Goal: Task Accomplishment & Management: Use online tool/utility

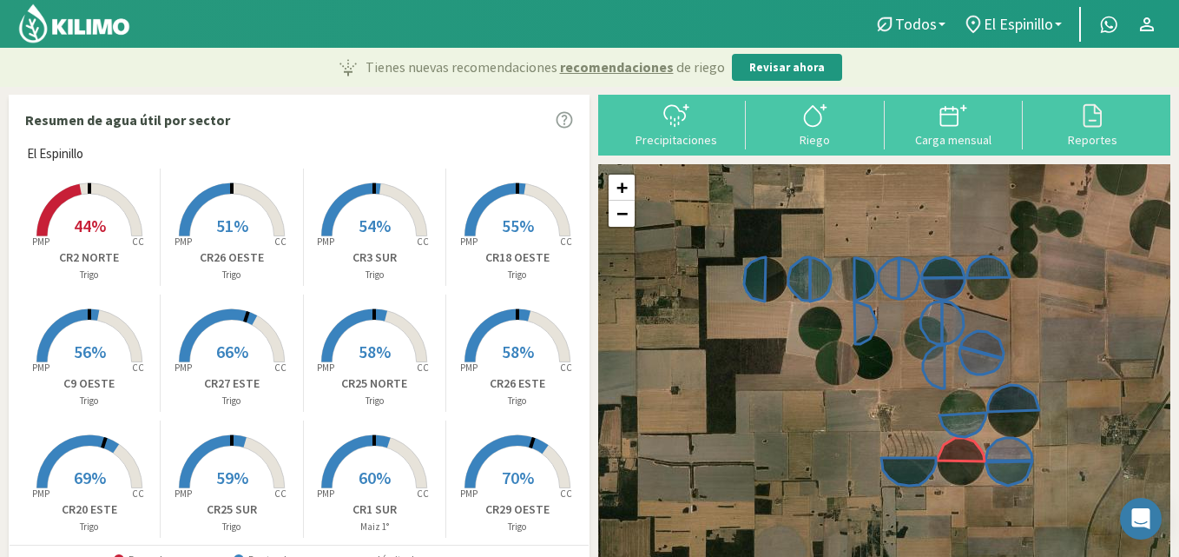
scroll to position [350, 0]
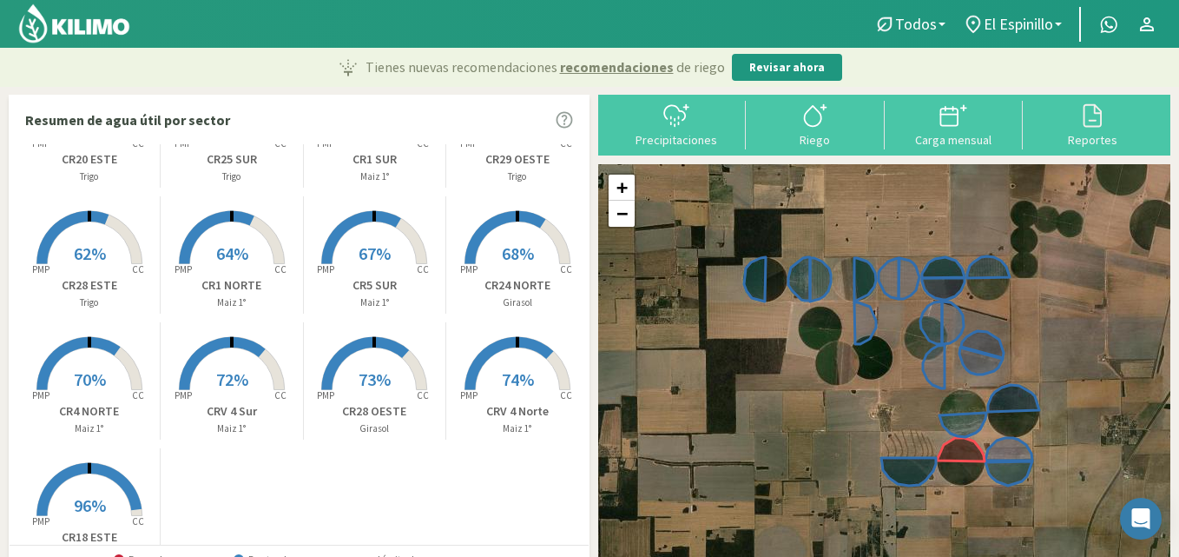
click at [514, 363] on rect at bounding box center [517, 391] width 139 height 139
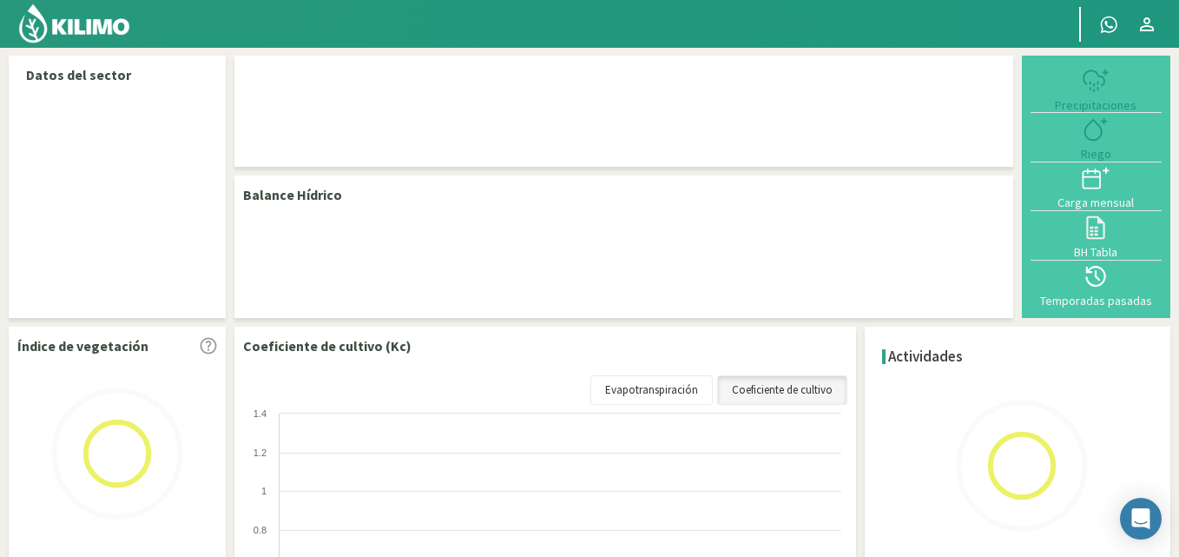
select select "19: Object"
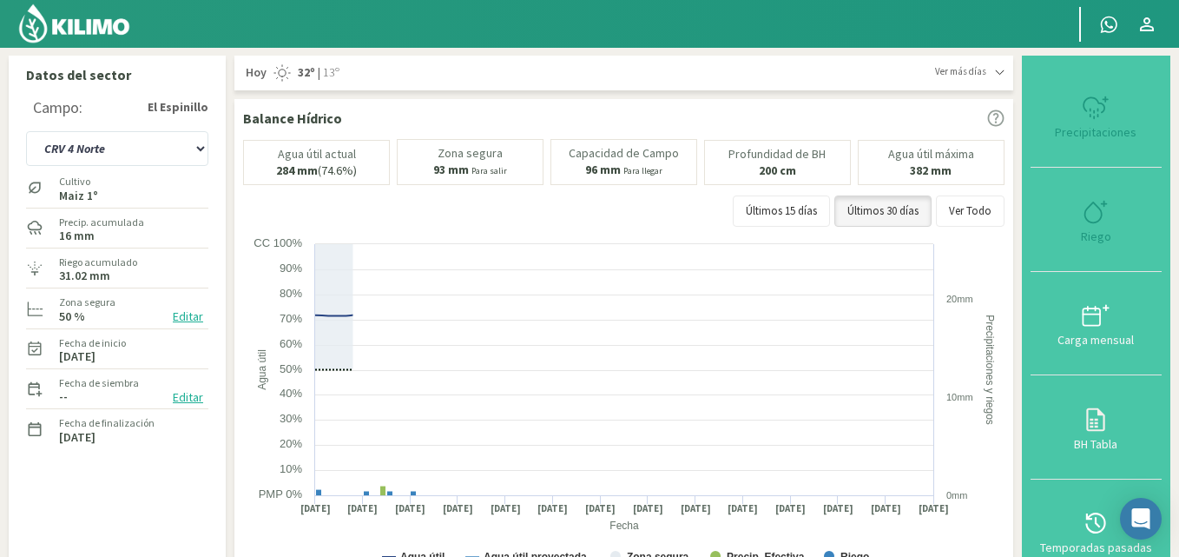
type input "21.23"
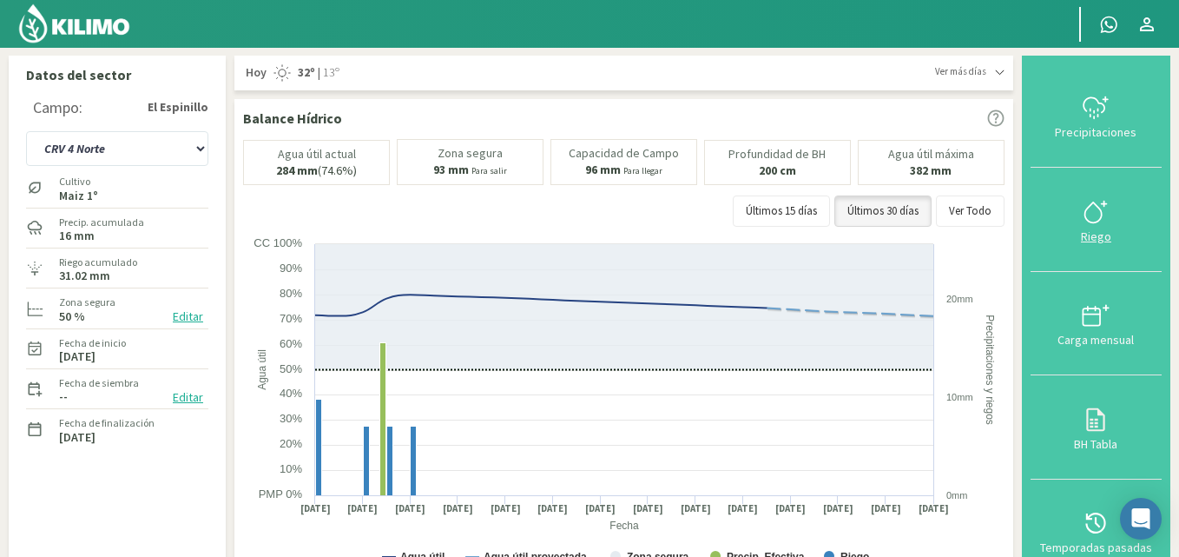
click at [1104, 206] on icon at bounding box center [1096, 212] width 28 height 28
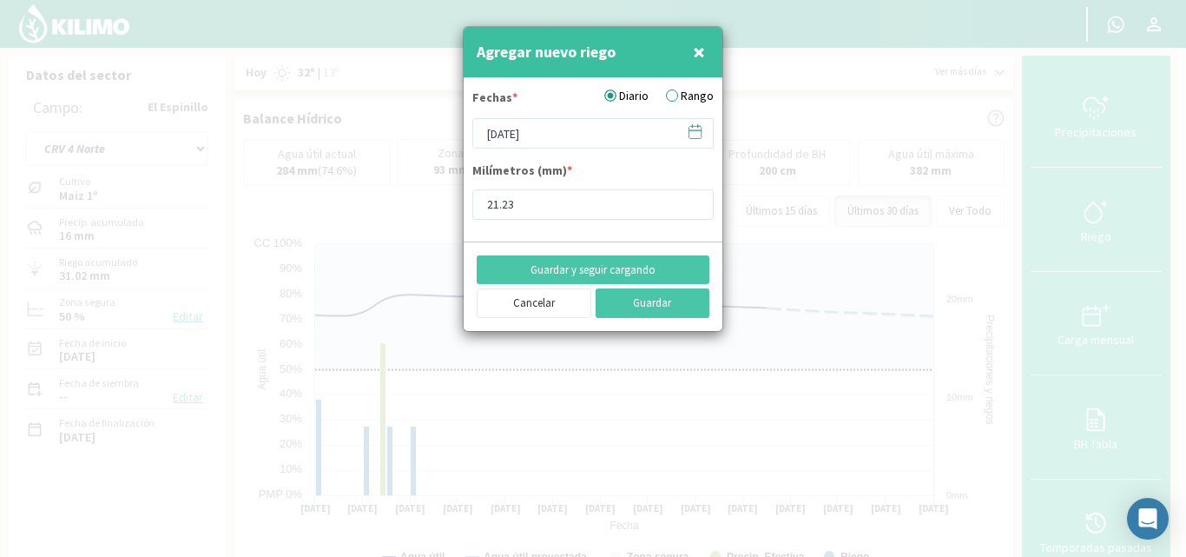
click at [675, 98] on label "Rango" at bounding box center [690, 96] width 48 height 18
click at [0, 0] on input "Rango" at bounding box center [0, 0] width 0 height 0
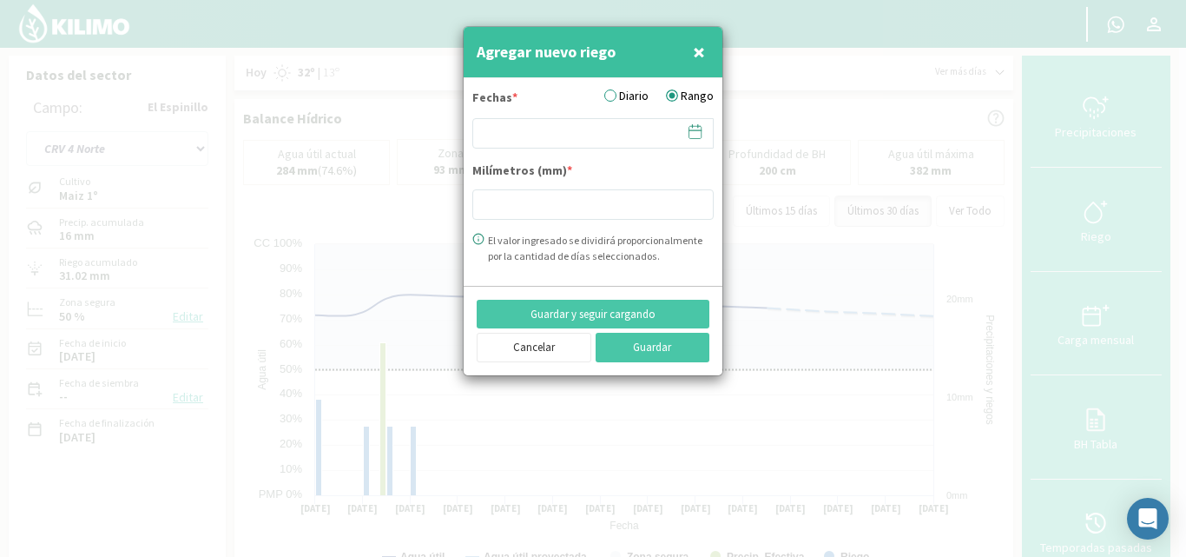
click at [701, 134] on icon at bounding box center [695, 131] width 16 height 16
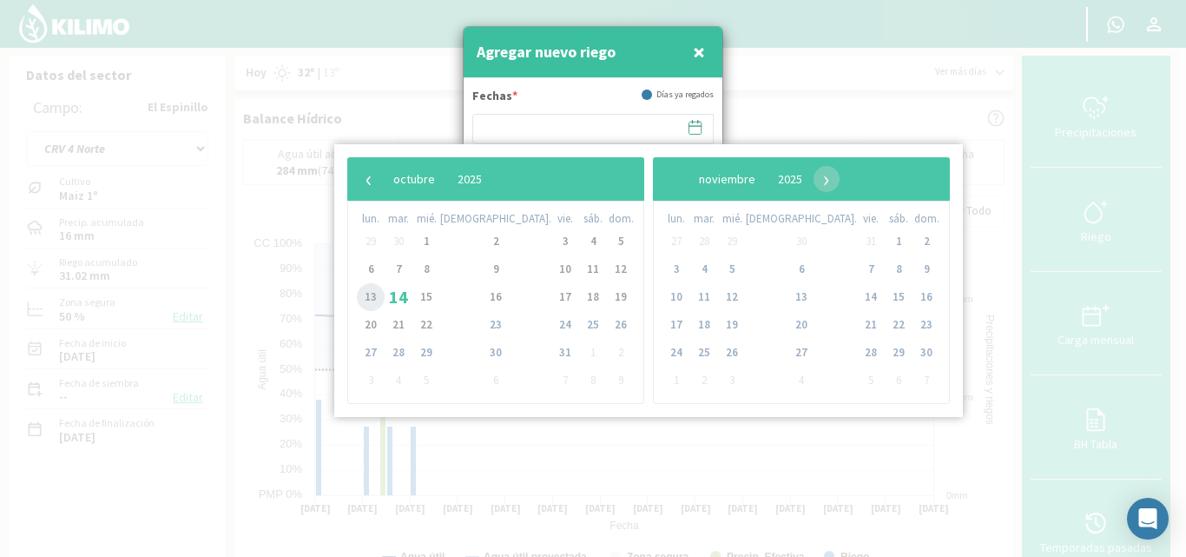
click at [371, 295] on span "13" at bounding box center [371, 297] width 28 height 28
type input "[DATE] - [DATE]"
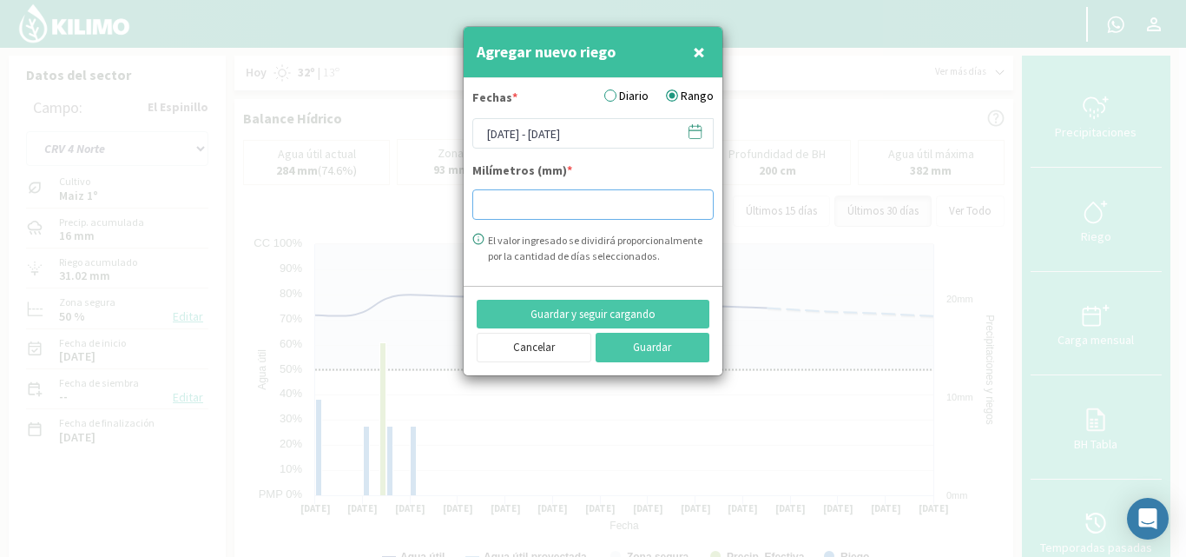
click at [498, 201] on input "number" at bounding box center [592, 204] width 241 height 30
type input "6"
click at [572, 320] on button "Guardar y seguir cargando" at bounding box center [593, 315] width 233 height 30
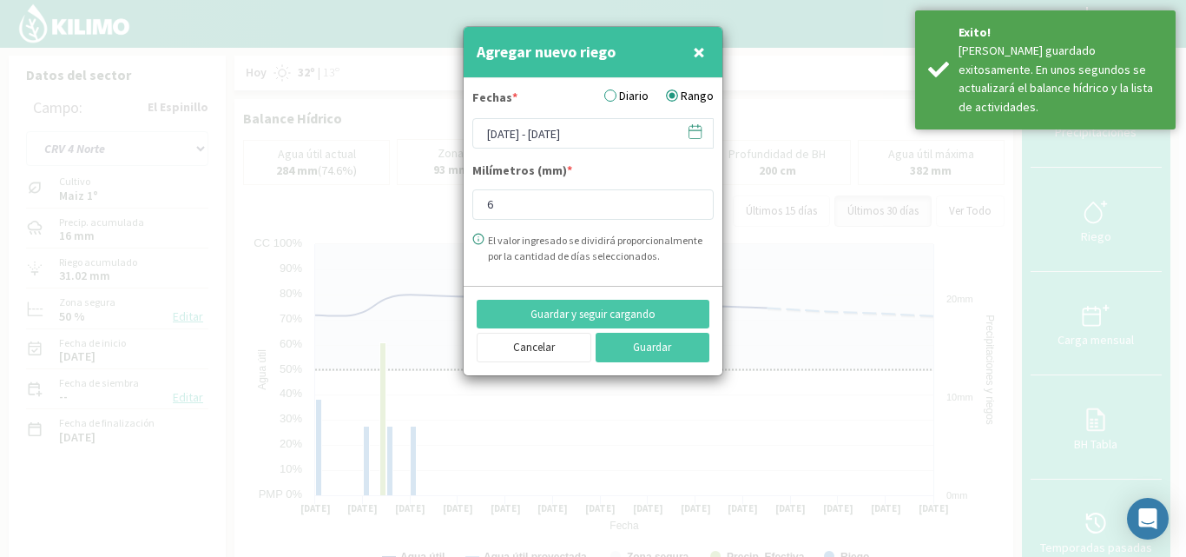
click at [695, 135] on icon at bounding box center [695, 131] width 16 height 16
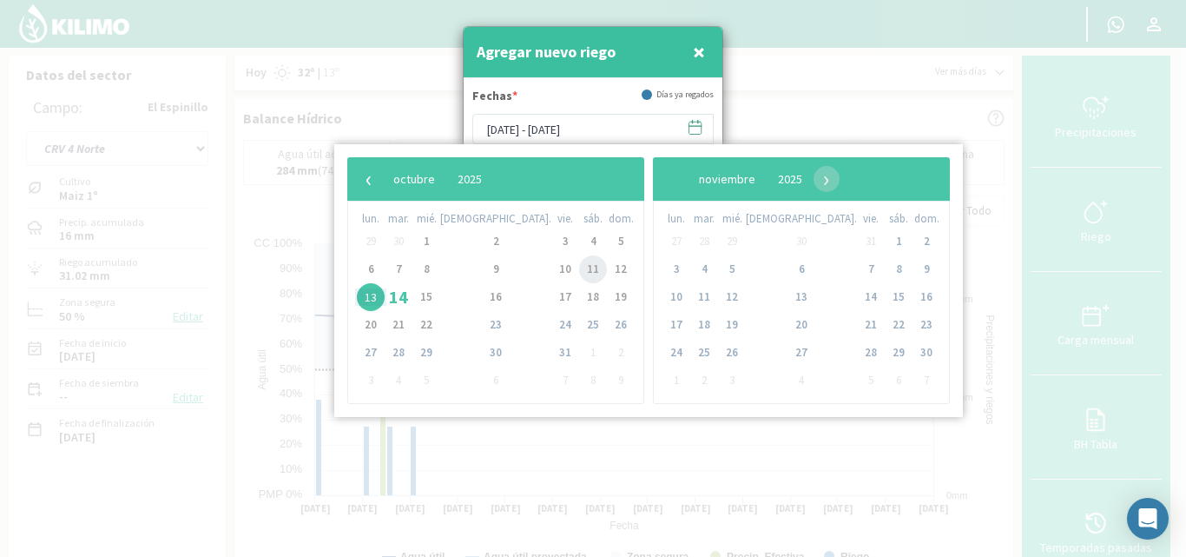
click at [579, 261] on span "11" at bounding box center [593, 269] width 28 height 28
click at [579, 270] on span "11" at bounding box center [593, 269] width 28 height 28
type input "[DATE] - [DATE]"
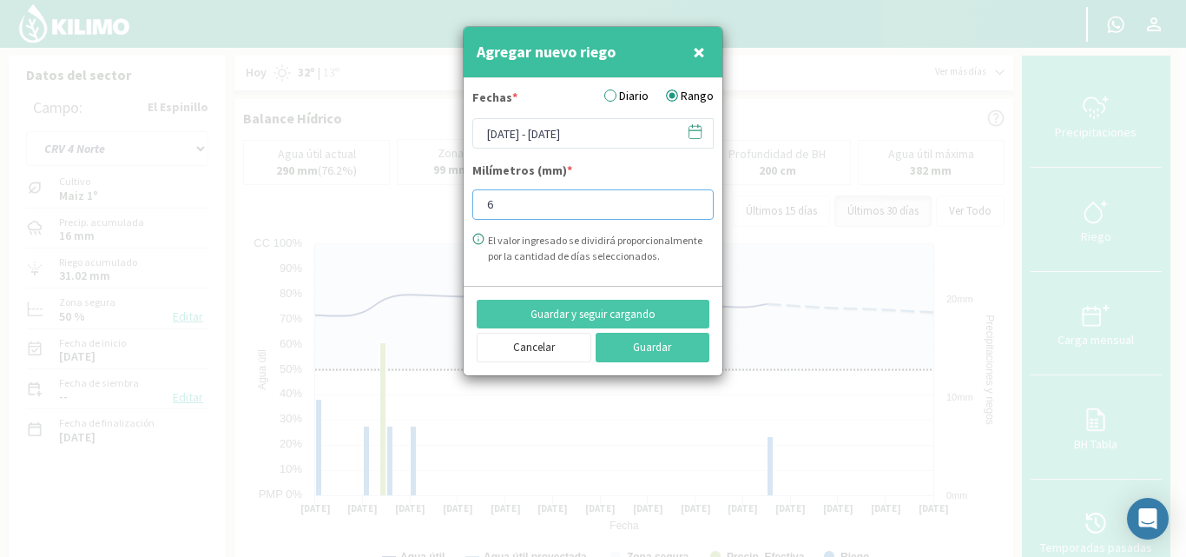
click at [505, 215] on input "6" at bounding box center [592, 204] width 241 height 30
click at [621, 311] on button "Guardar y seguir cargando" at bounding box center [593, 315] width 233 height 30
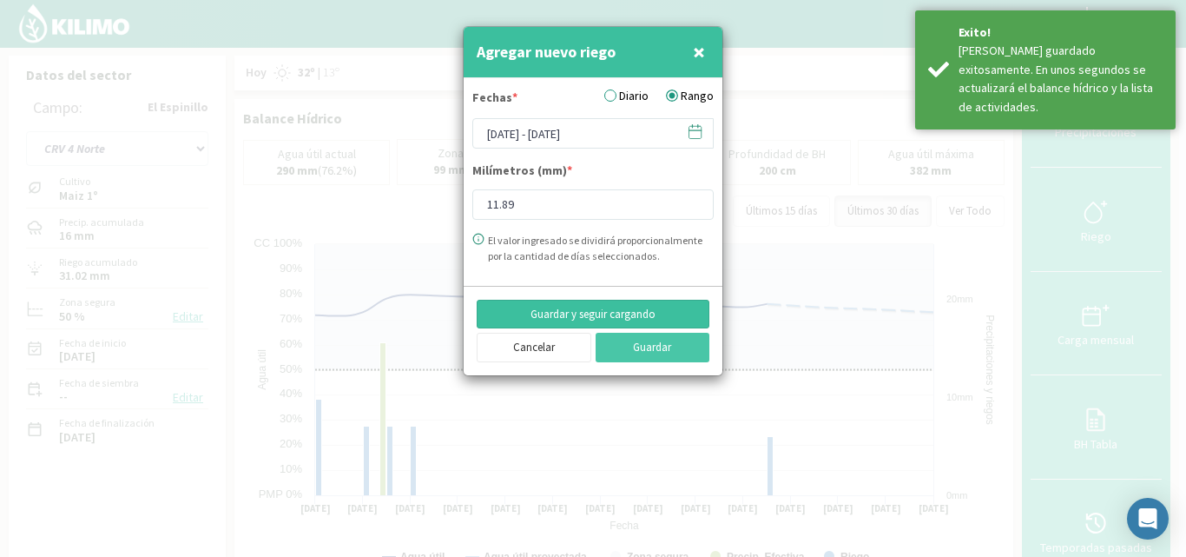
type input "6"
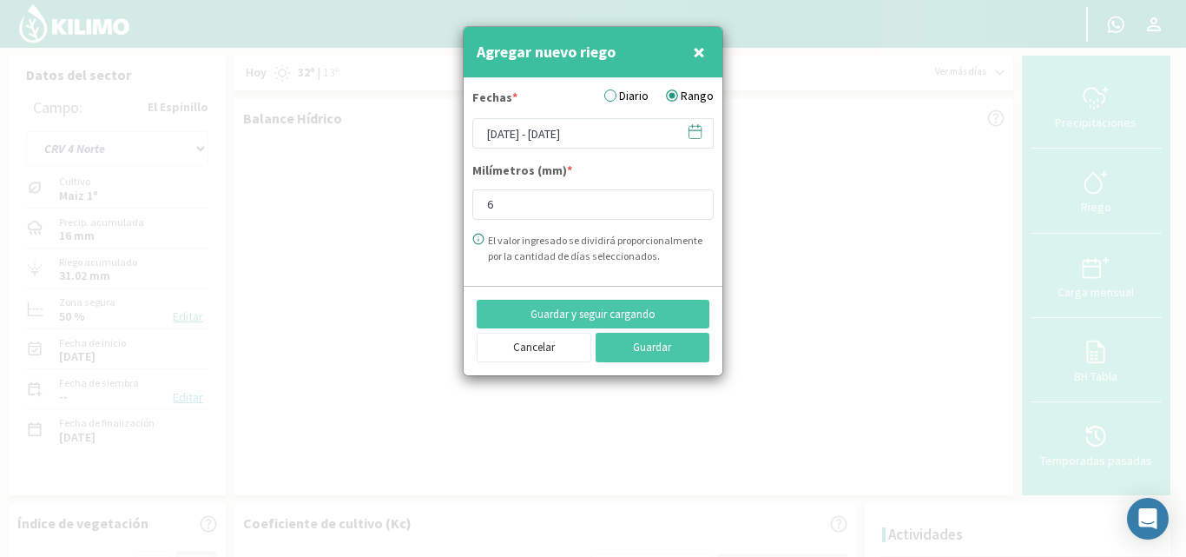
click at [692, 131] on icon at bounding box center [695, 131] width 16 height 16
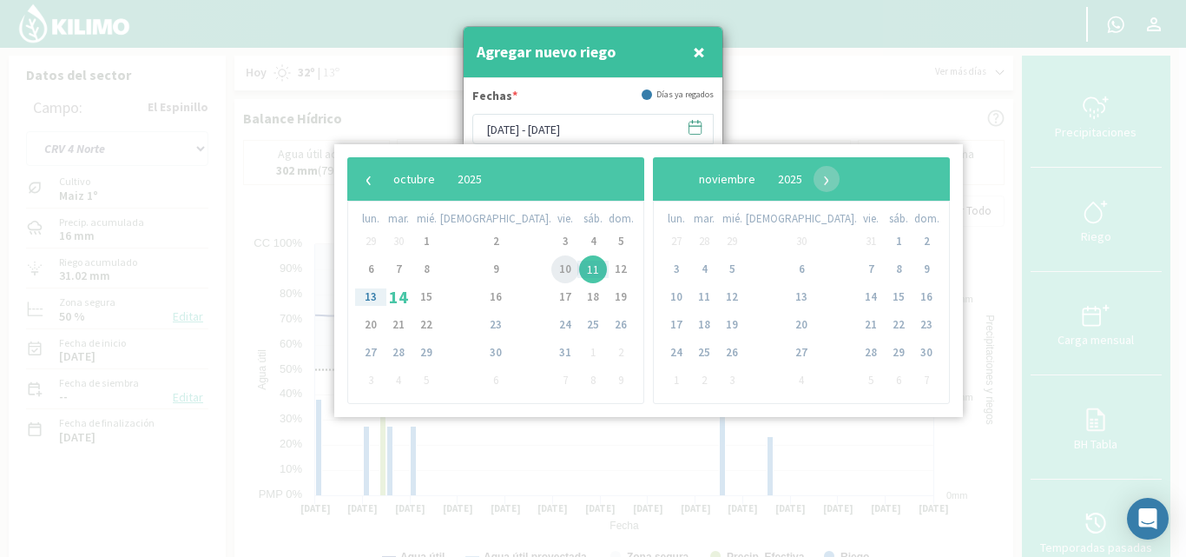
click at [551, 269] on span "10" at bounding box center [565, 269] width 28 height 28
click at [482, 266] on span "9" at bounding box center [496, 269] width 28 height 28
type input "[DATE] - [DATE]"
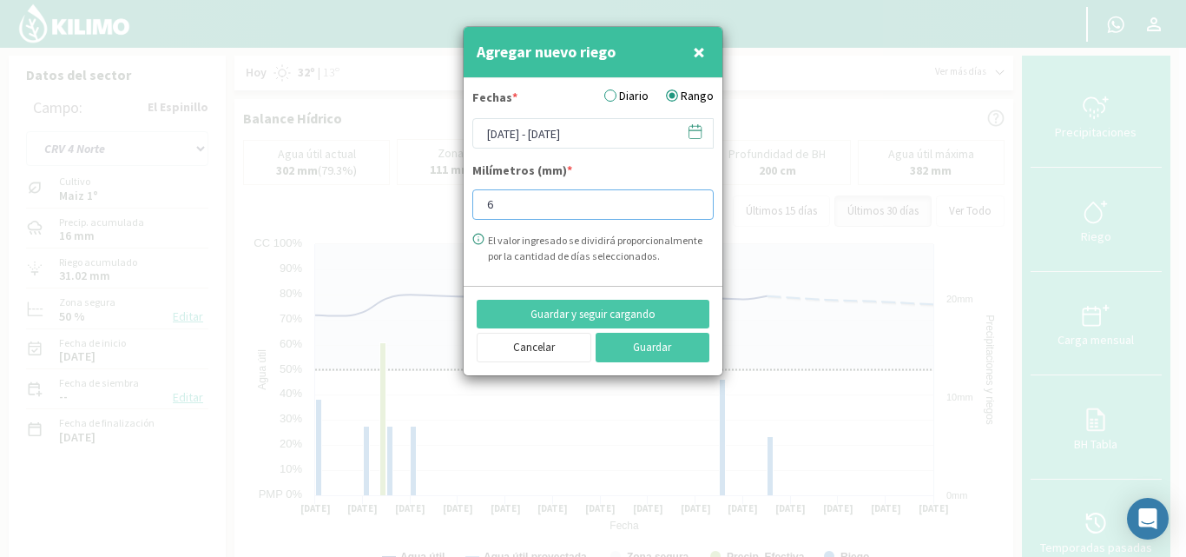
click at [516, 211] on input "6" at bounding box center [592, 204] width 241 height 30
type input "10.19"
click at [635, 347] on button "Guardar" at bounding box center [653, 348] width 115 height 30
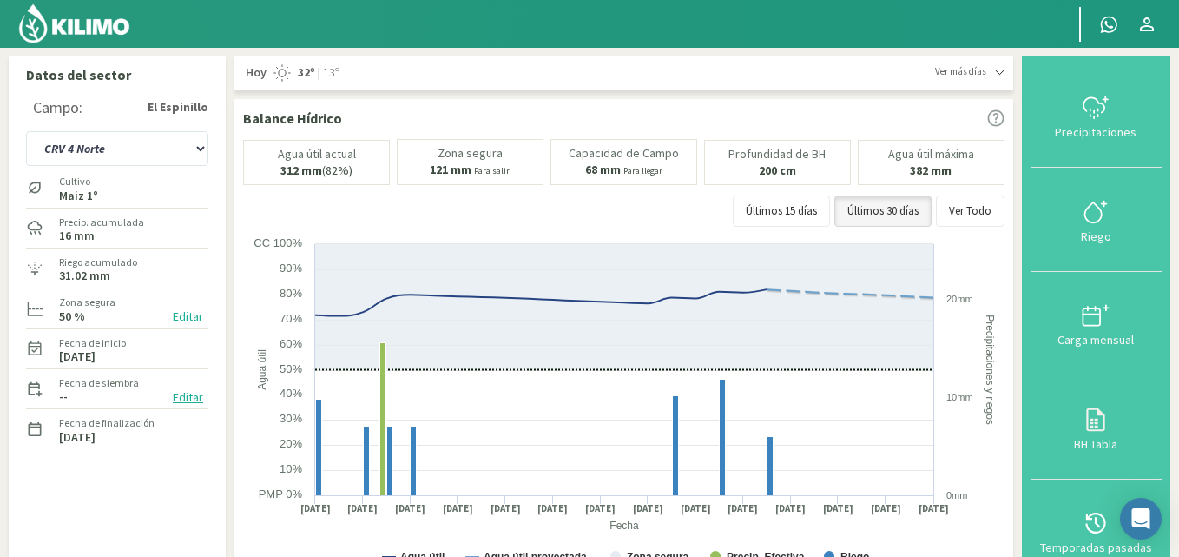
click at [1100, 215] on icon at bounding box center [1096, 212] width 28 height 28
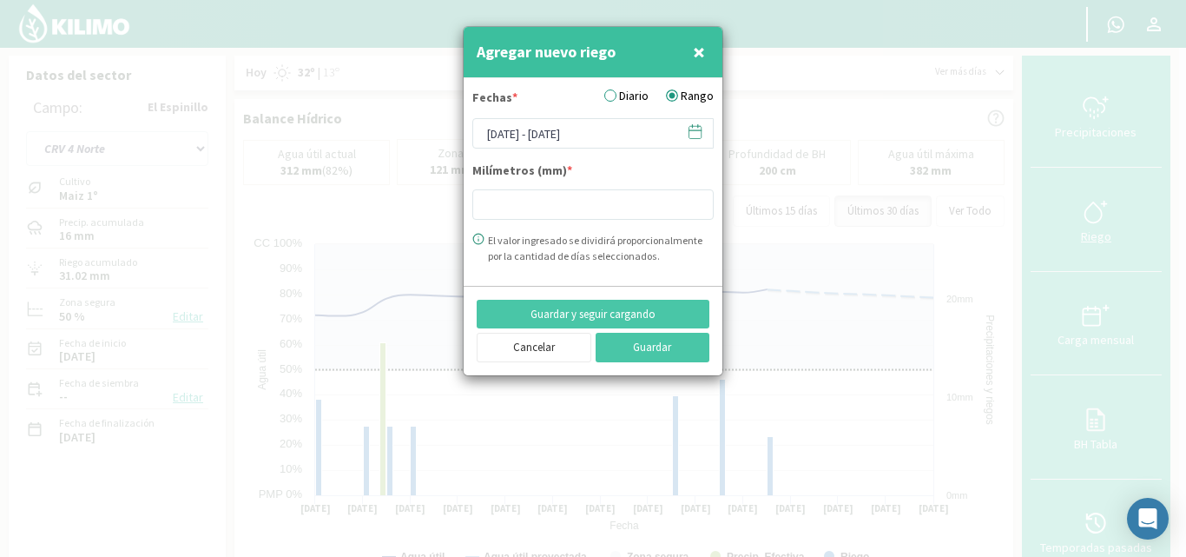
type input "6"
click at [693, 129] on icon at bounding box center [695, 131] width 16 height 16
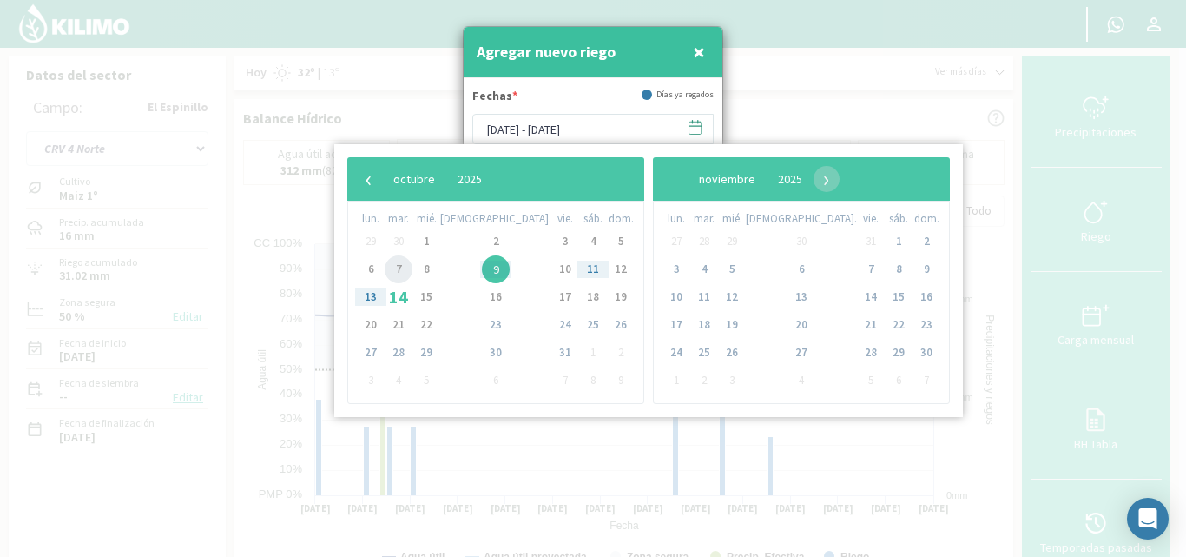
click at [405, 270] on span "7" at bounding box center [399, 269] width 28 height 28
type input "[DATE] - [DATE]"
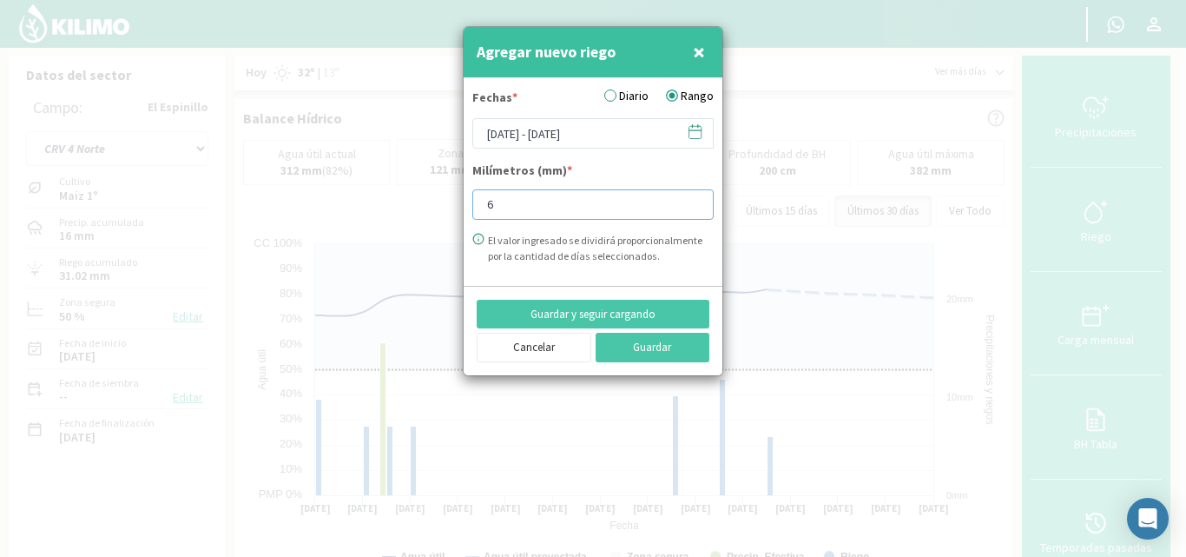
click at [513, 205] on input "6" at bounding box center [592, 204] width 241 height 30
type input "11.32"
click at [636, 333] on button "Guardar" at bounding box center [653, 348] width 115 height 30
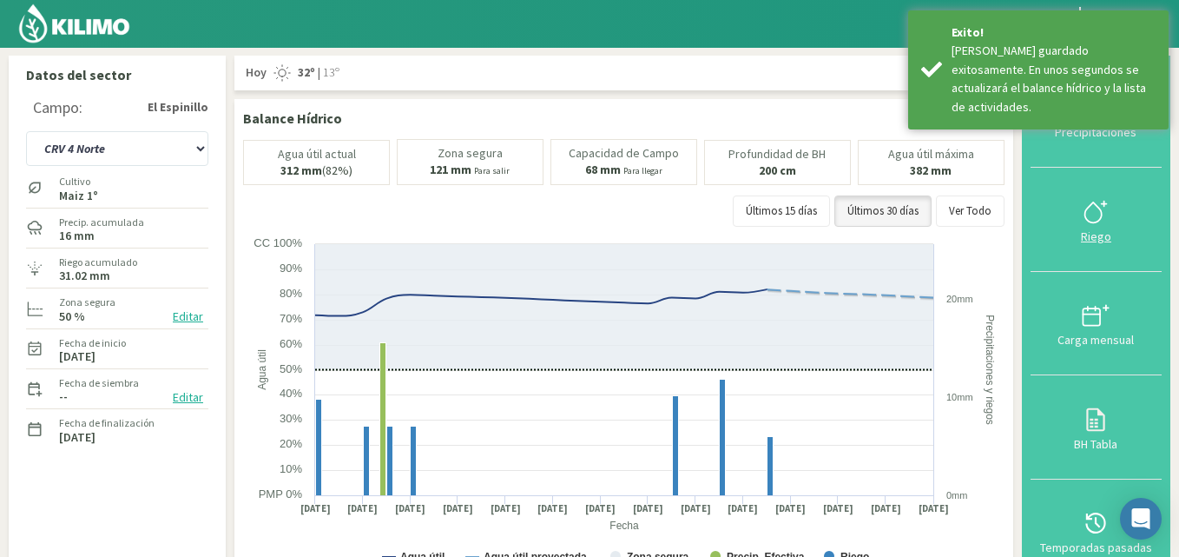
click at [1101, 216] on icon at bounding box center [1096, 212] width 28 height 28
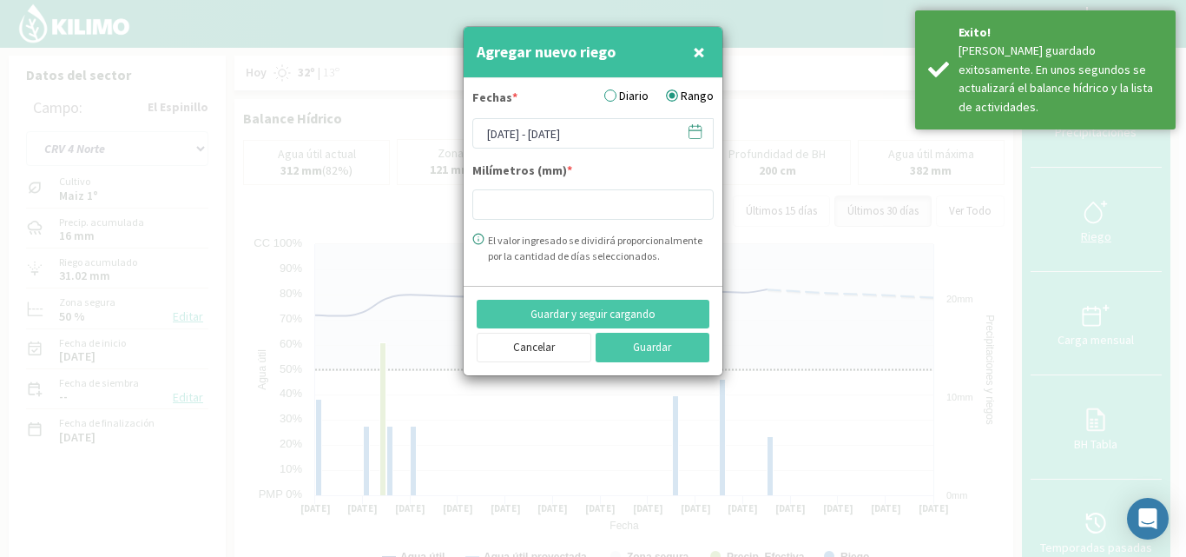
type input "6"
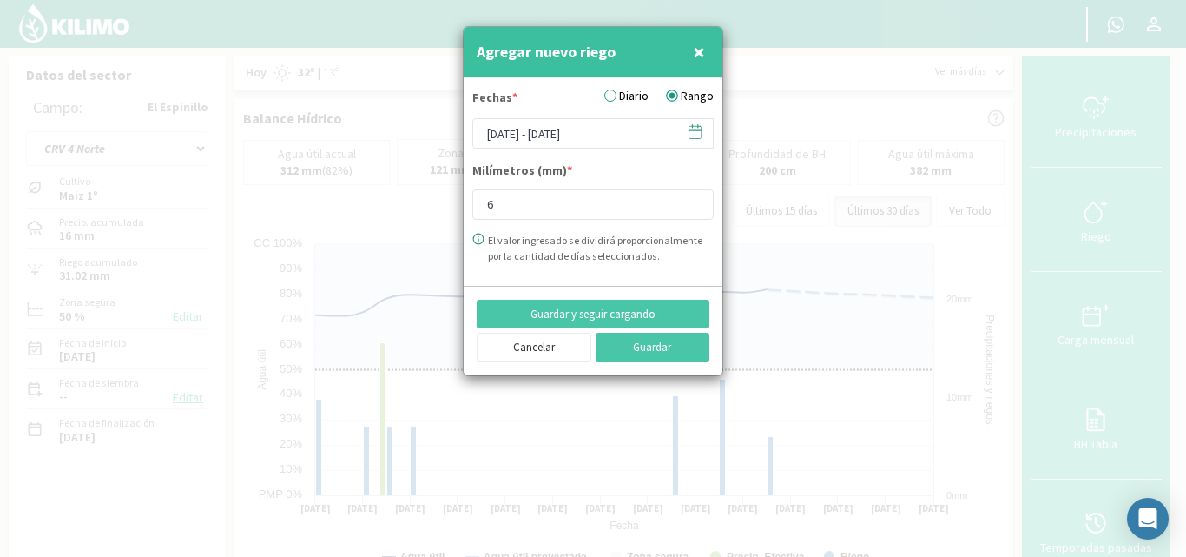
click at [688, 129] on icon at bounding box center [695, 131] width 16 height 16
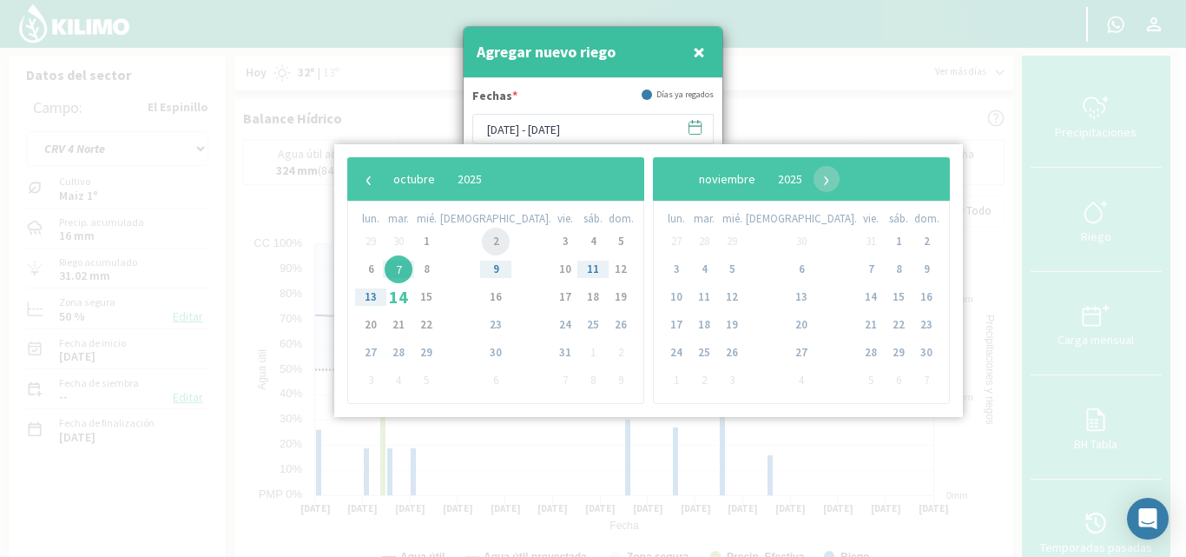
click at [482, 245] on span "2" at bounding box center [496, 241] width 28 height 28
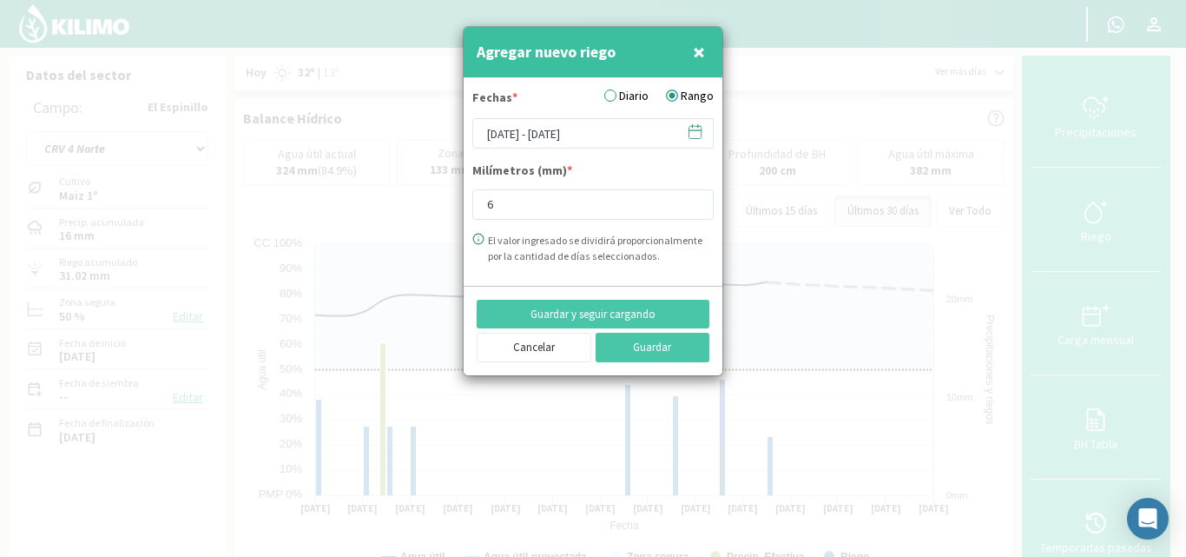
click at [698, 129] on icon at bounding box center [695, 131] width 16 height 16
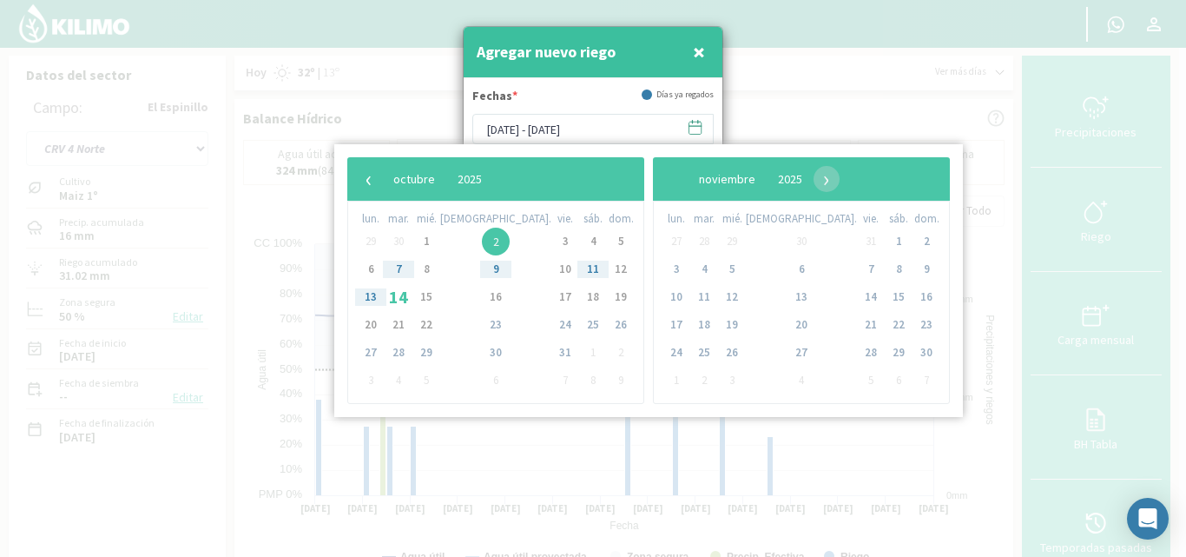
click at [482, 238] on span "2" at bounding box center [496, 241] width 28 height 28
click at [579, 238] on span "4" at bounding box center [593, 241] width 28 height 28
type input "[DATE] - [DATE]"
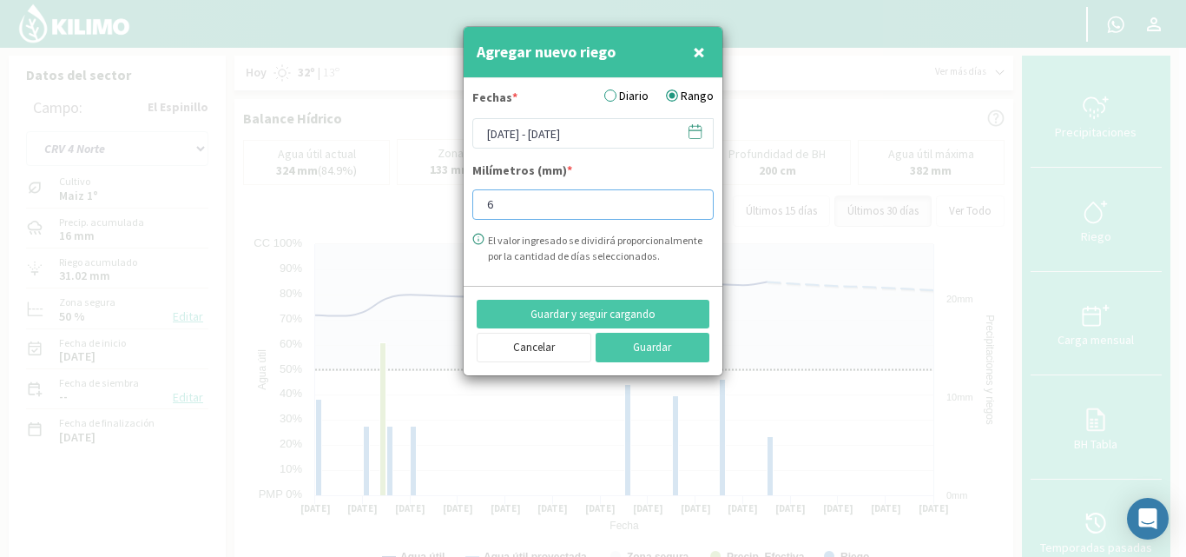
click at [508, 206] on input "6" at bounding box center [592, 204] width 241 height 30
type input "21.51"
click at [672, 355] on button "Guardar" at bounding box center [653, 348] width 115 height 30
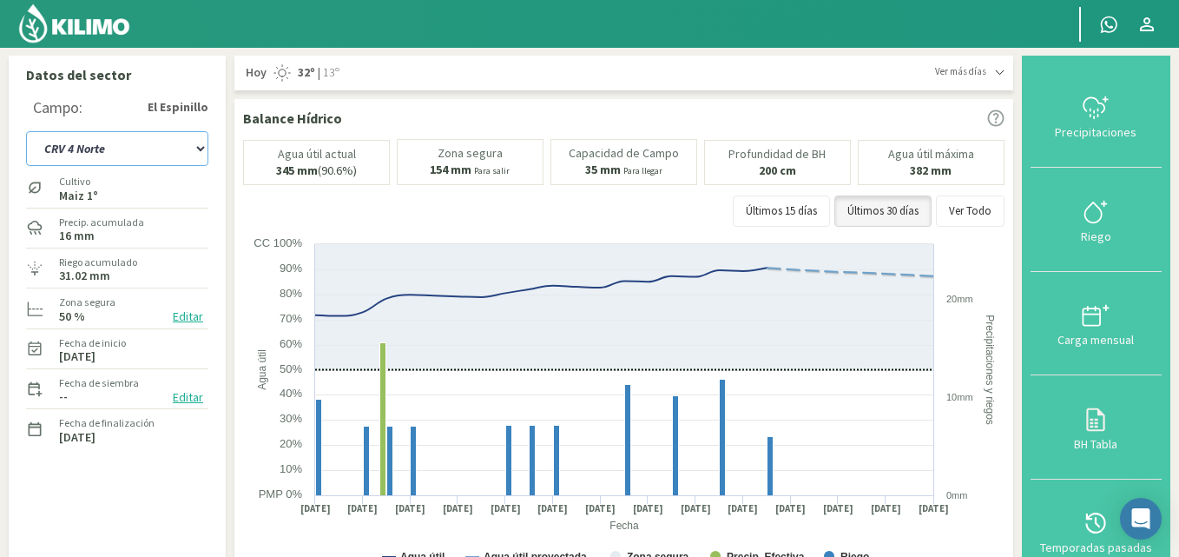
click at [202, 148] on select "C9 OESTE CR18 ESTE CR18 OESTE CR1 NORTE CR1 SUR CR20 ESTE CR24 NORTE CR25 NORTE…" at bounding box center [117, 148] width 182 height 35
click at [26, 131] on select "C9 OESTE CR18 ESTE CR18 OESTE CR1 NORTE CR1 SUR CR20 ESTE CR24 NORTE CR25 NORTE…" at bounding box center [117, 148] width 182 height 35
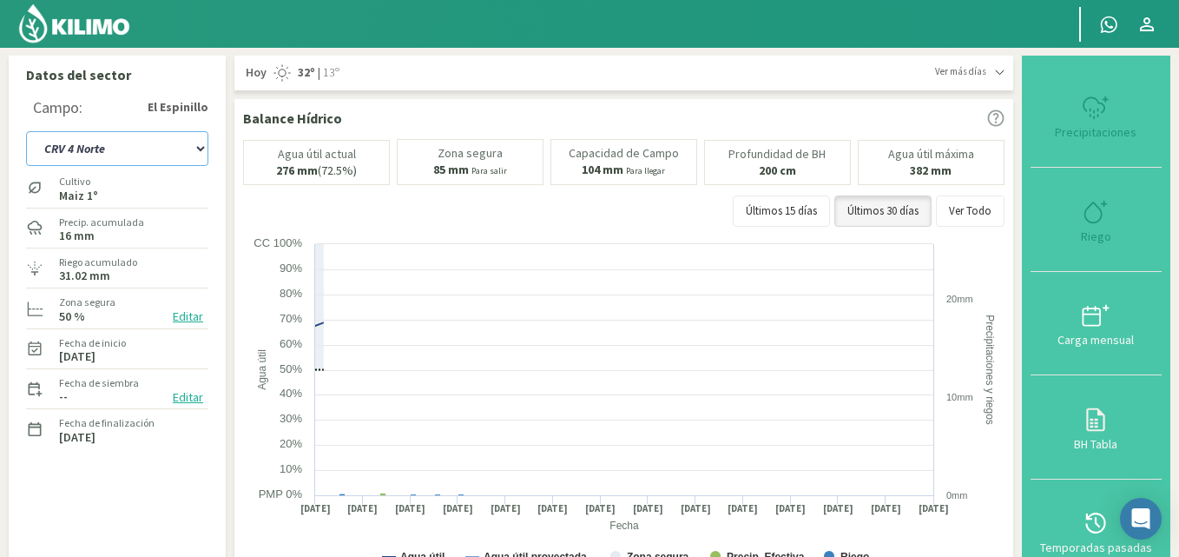
select select "41: Object"
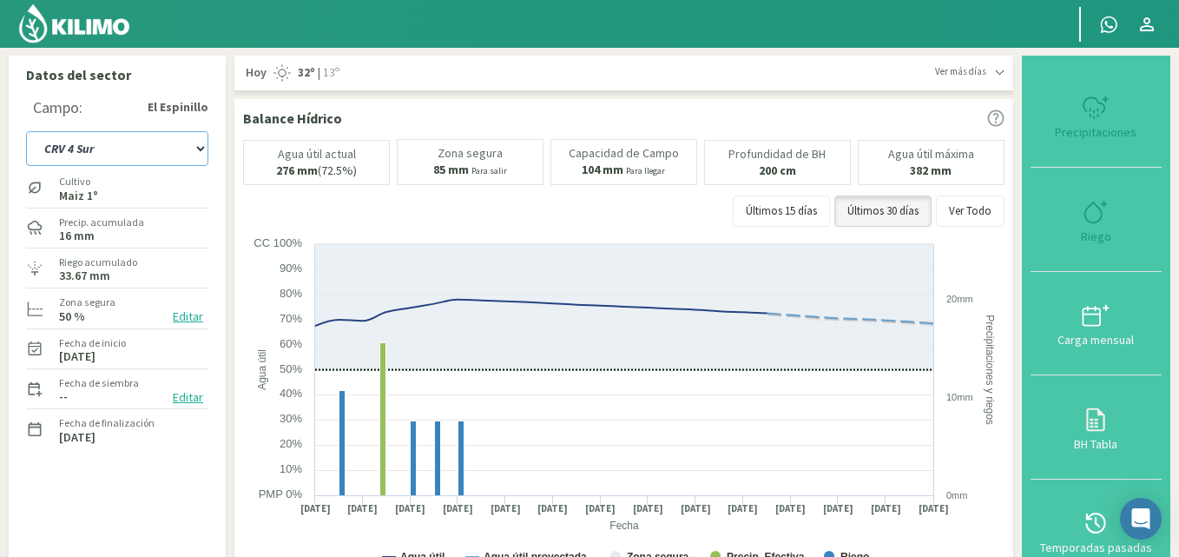
type input "22.92"
click at [1098, 225] on icon at bounding box center [1096, 212] width 28 height 28
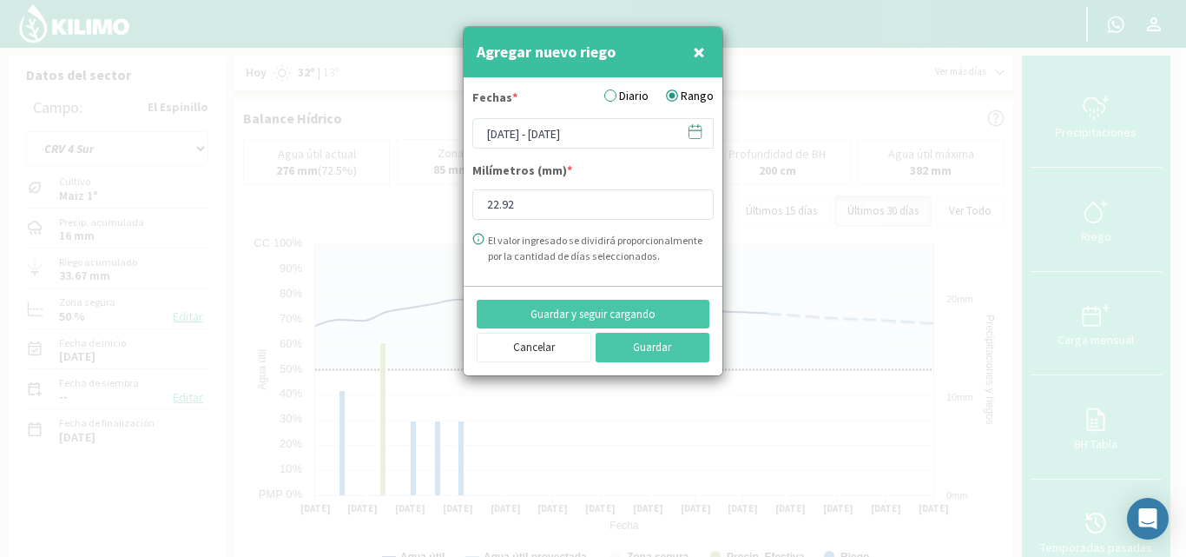
click at [695, 131] on icon at bounding box center [695, 131] width 16 height 16
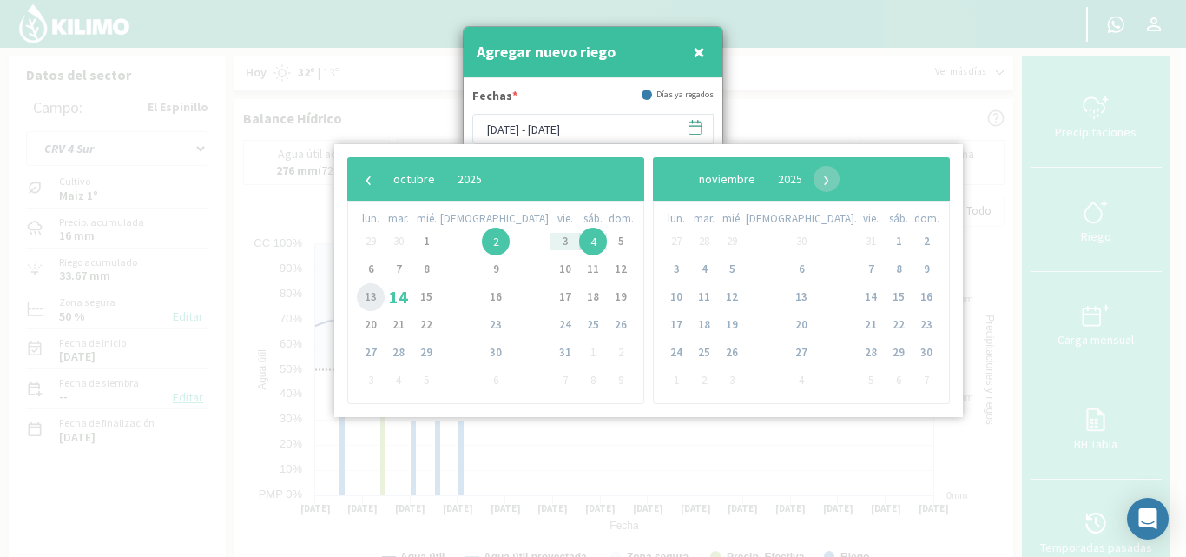
click at [378, 293] on span "13" at bounding box center [371, 297] width 28 height 28
click at [367, 298] on span "13" at bounding box center [371, 297] width 28 height 28
type input "[DATE] - [DATE]"
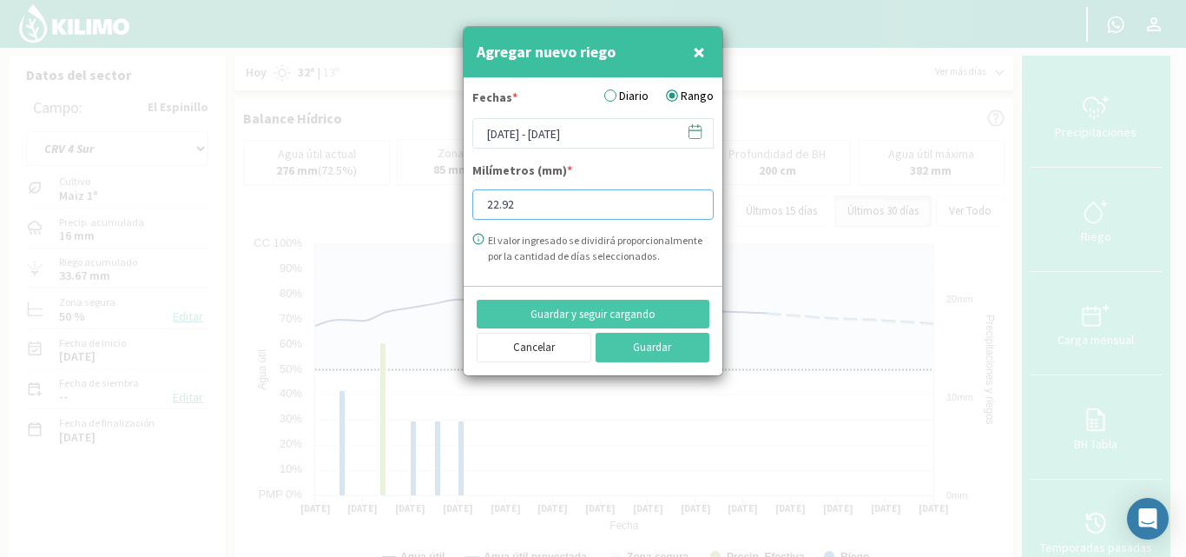
click at [549, 201] on input "22.92" at bounding box center [592, 204] width 241 height 30
type input "2"
type input "8.49"
click at [624, 312] on button "Guardar y seguir cargando" at bounding box center [593, 315] width 233 height 30
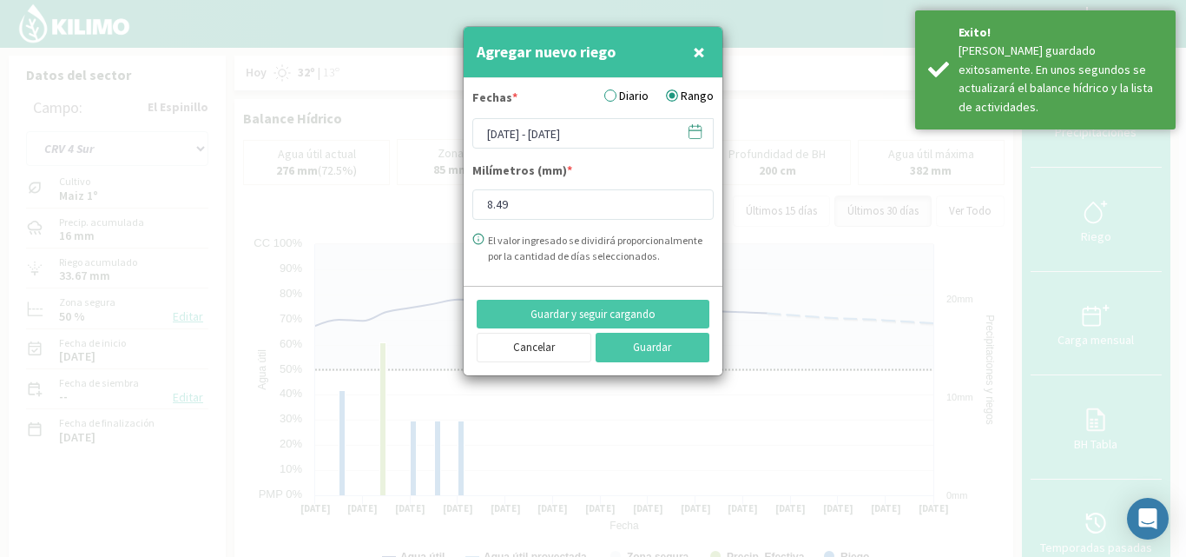
click at [699, 120] on span at bounding box center [687, 131] width 28 height 27
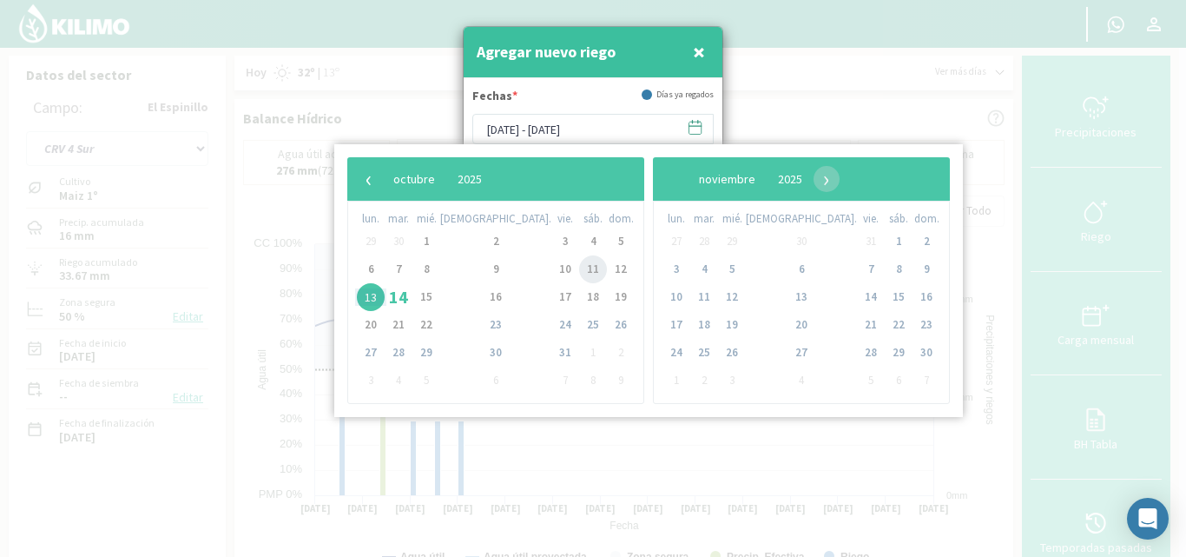
click at [579, 270] on span "11" at bounding box center [593, 269] width 28 height 28
type input "[DATE] - [DATE]"
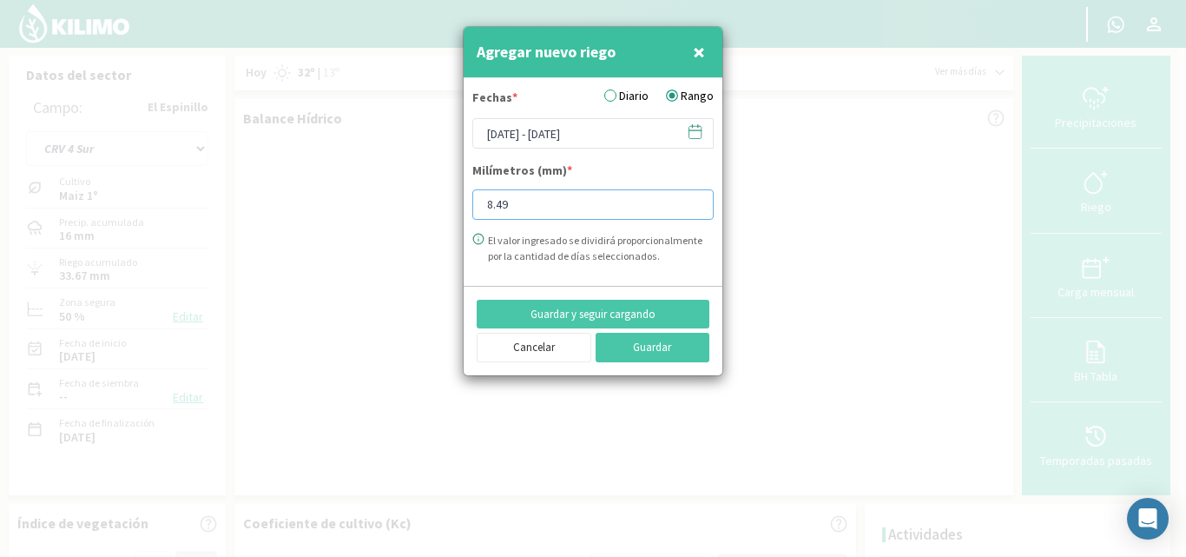
click at [535, 208] on input "8.49" at bounding box center [592, 204] width 241 height 30
type input "8"
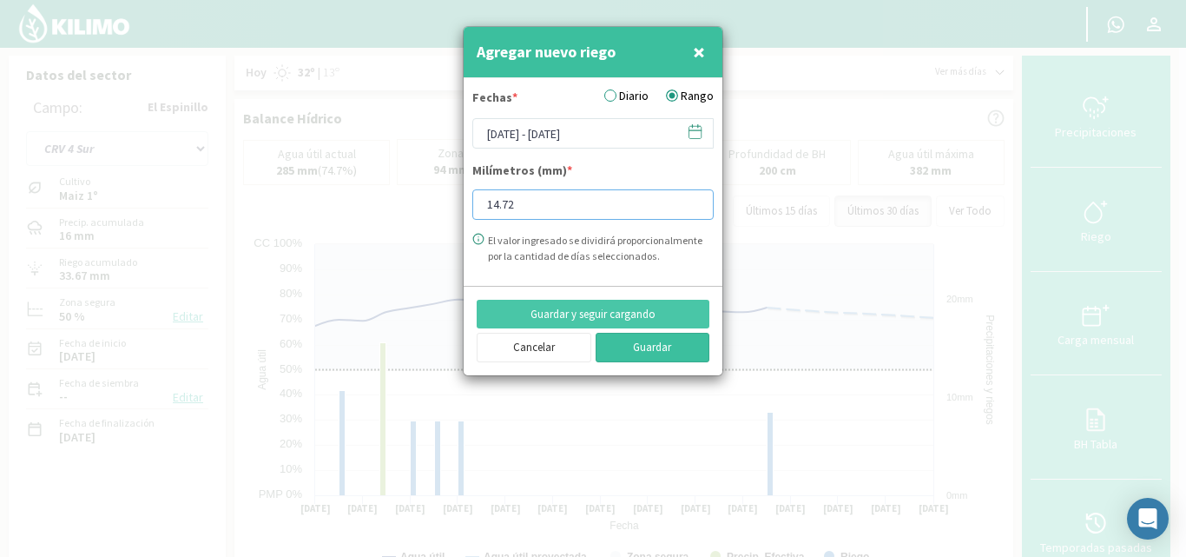
type input "14.72"
click at [643, 349] on button "Guardar" at bounding box center [653, 348] width 115 height 30
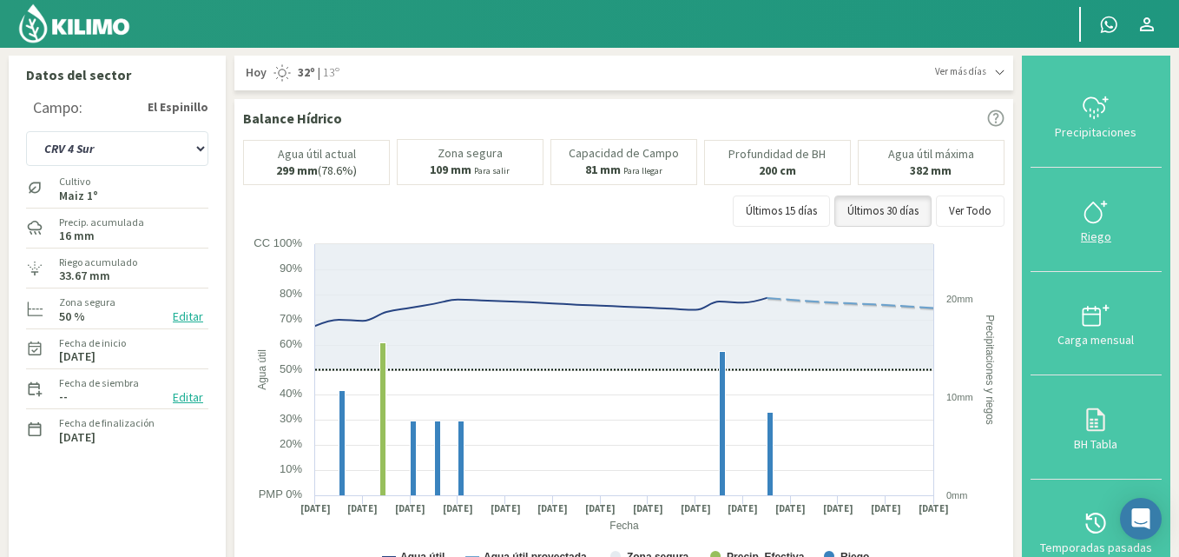
click at [1093, 221] on icon at bounding box center [1093, 212] width 16 height 20
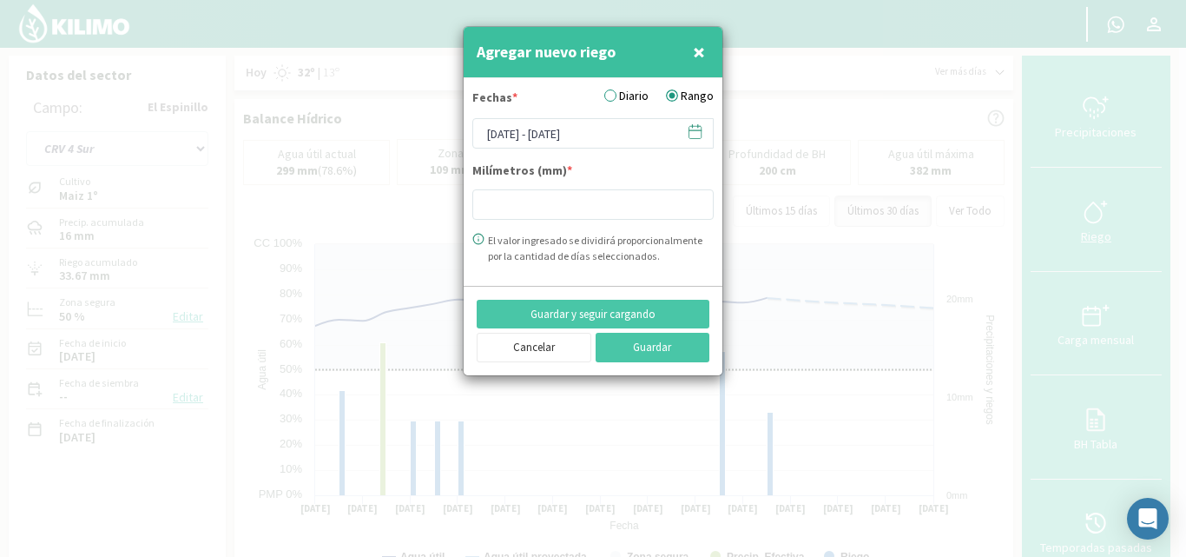
type input "8.49"
click at [698, 135] on icon at bounding box center [695, 131] width 16 height 16
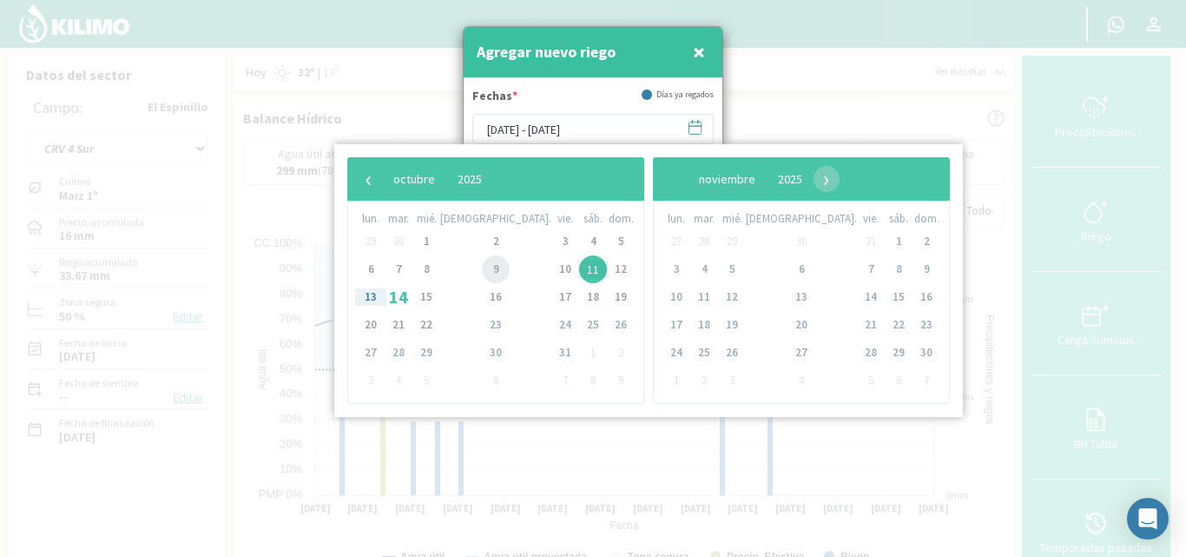
click at [482, 265] on span "9" at bounding box center [496, 269] width 28 height 28
type input "[DATE] - [DATE]"
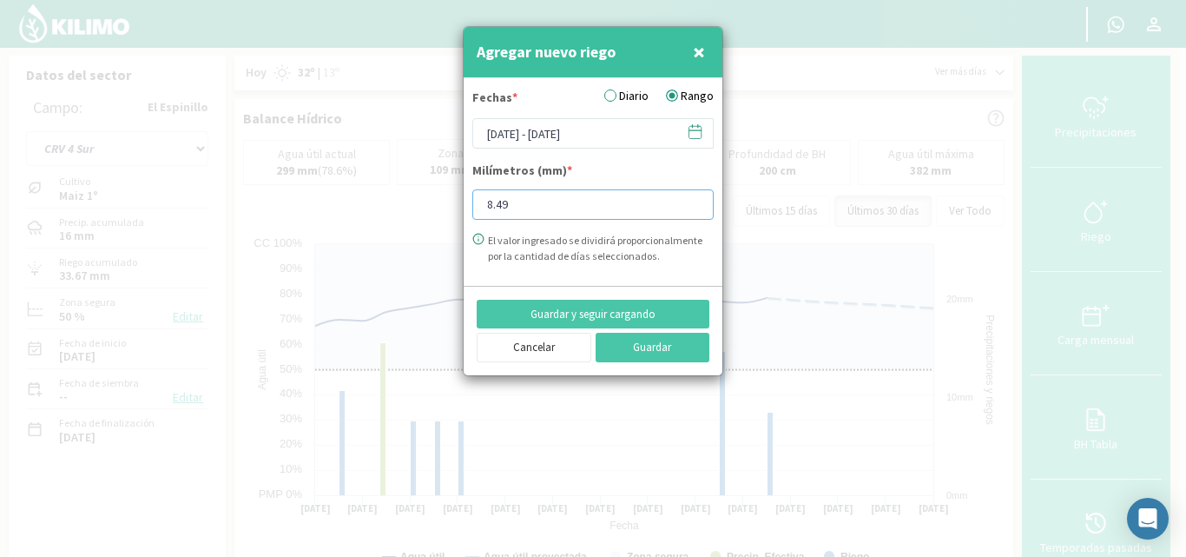
click at [513, 205] on input "8.49" at bounding box center [592, 204] width 241 height 30
type input "8"
type input "11.32"
click at [646, 346] on button "Guardar" at bounding box center [653, 348] width 115 height 30
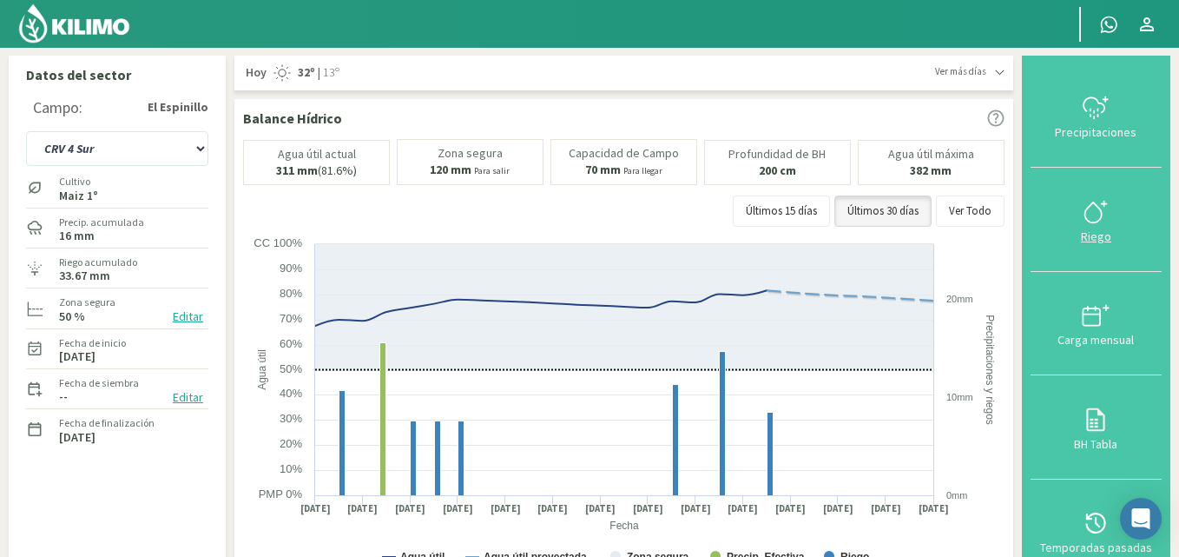
click at [1093, 208] on icon at bounding box center [1096, 212] width 28 height 28
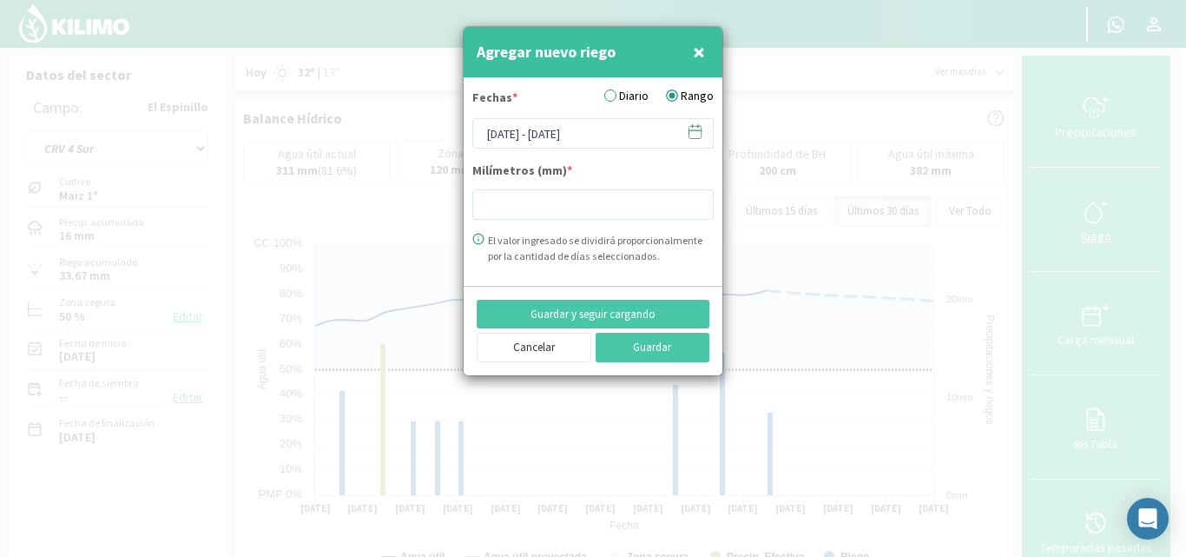
type input "8.49"
click at [699, 125] on icon at bounding box center [695, 131] width 16 height 16
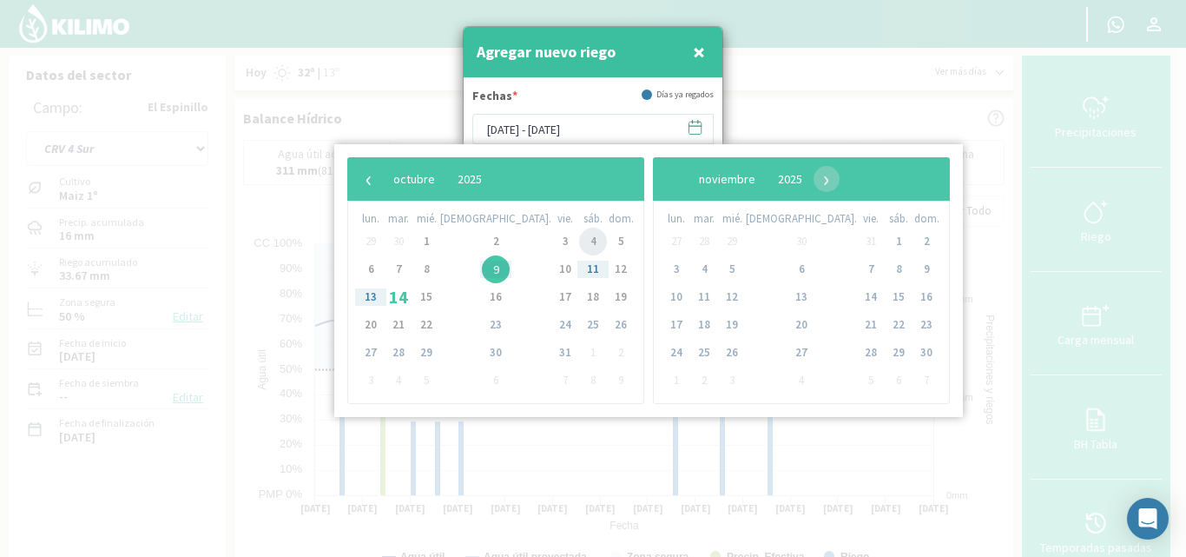
click at [579, 239] on span "4" at bounding box center [593, 241] width 28 height 28
click at [370, 267] on span "6" at bounding box center [371, 269] width 28 height 28
type input "[DATE] - [DATE]"
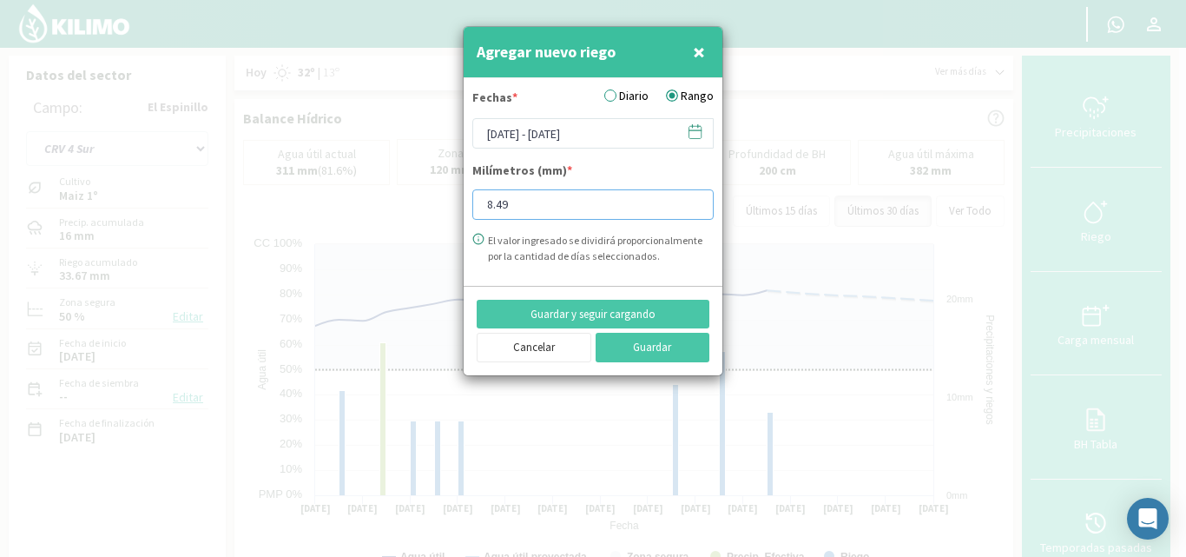
click at [522, 199] on input "8.49" at bounding box center [592, 204] width 241 height 30
type input "8"
type input "22.64"
click at [632, 340] on button "Guardar" at bounding box center [653, 348] width 115 height 30
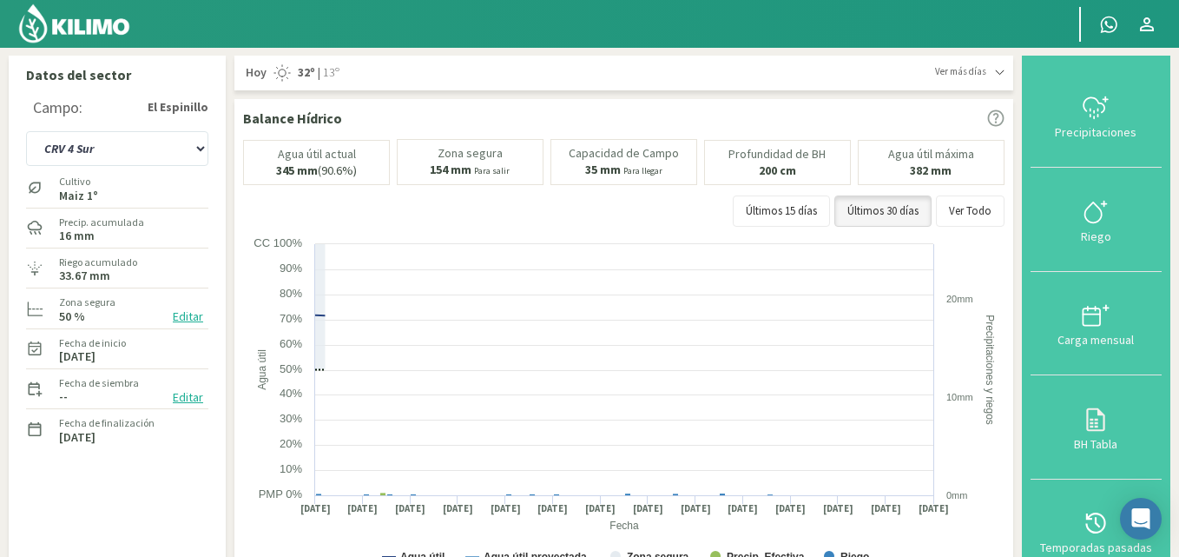
select select "61: Object"
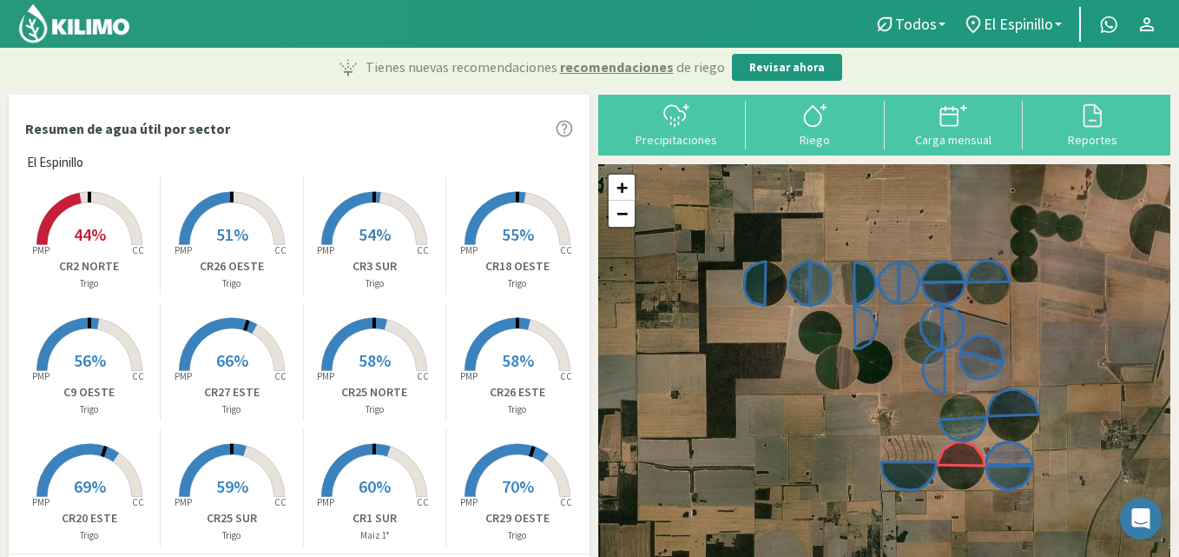
scroll to position [350, 0]
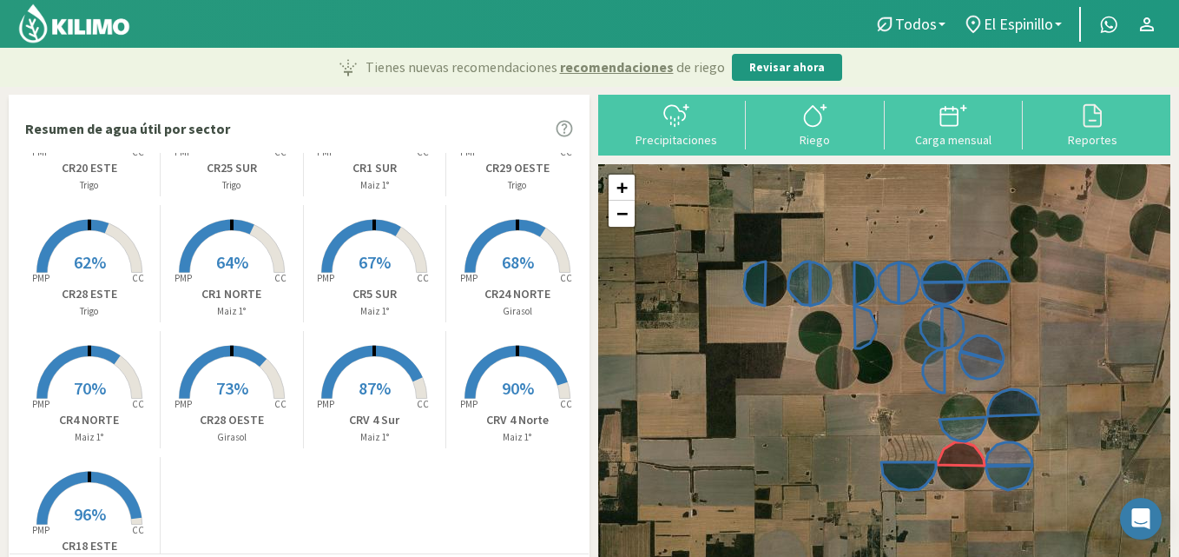
click at [236, 233] on rect at bounding box center [231, 274] width 139 height 139
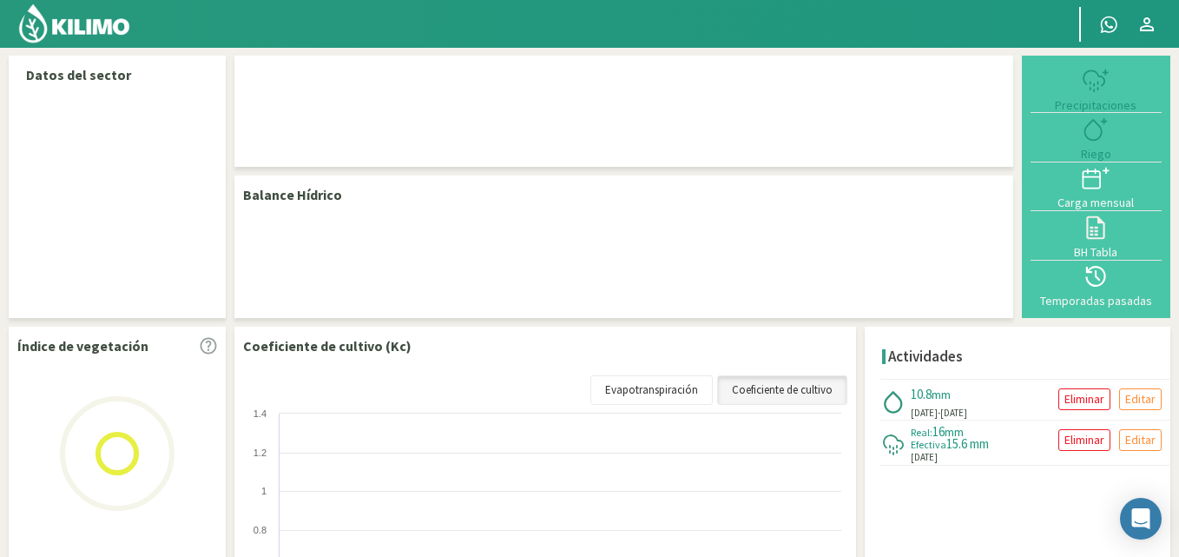
select select "3: Object"
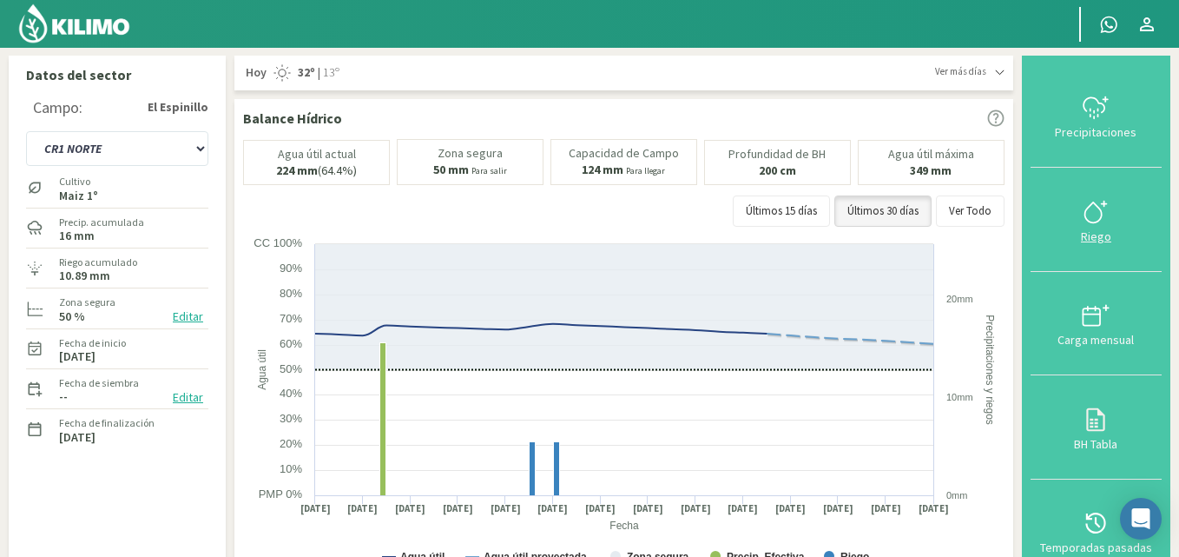
click at [1104, 207] on icon at bounding box center [1096, 212] width 28 height 28
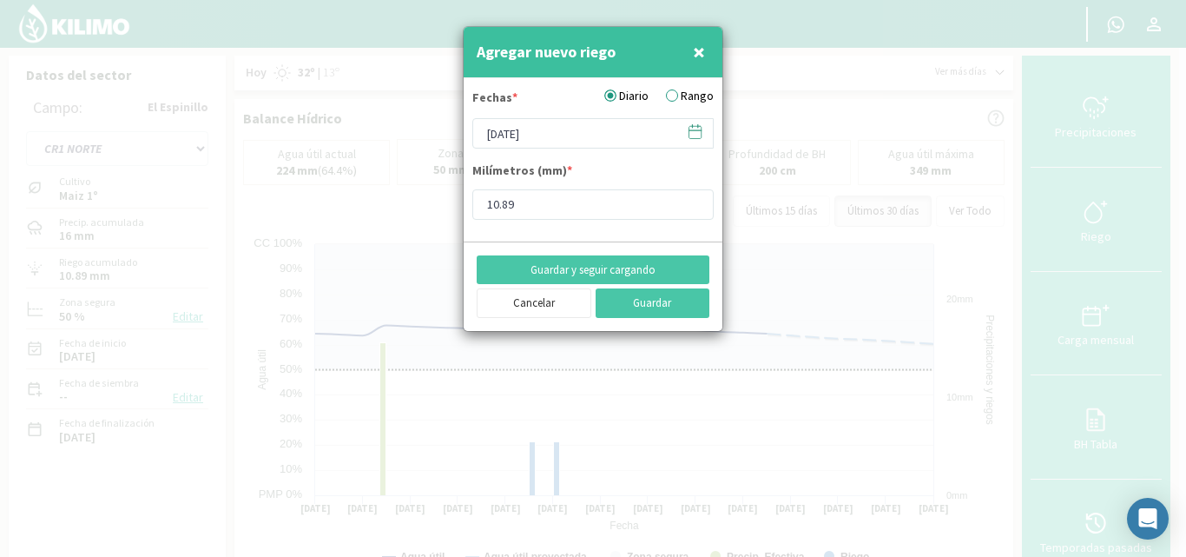
click at [690, 100] on label "Rango" at bounding box center [690, 96] width 48 height 18
click at [0, 0] on input "Rango" at bounding box center [0, 0] width 0 height 0
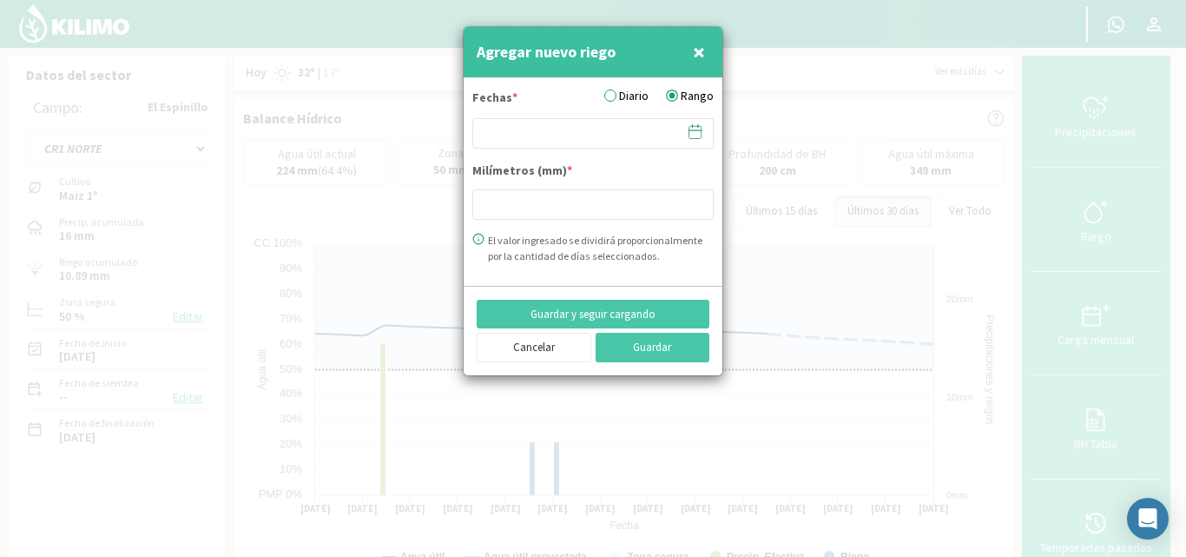
click at [694, 128] on icon at bounding box center [695, 131] width 16 height 16
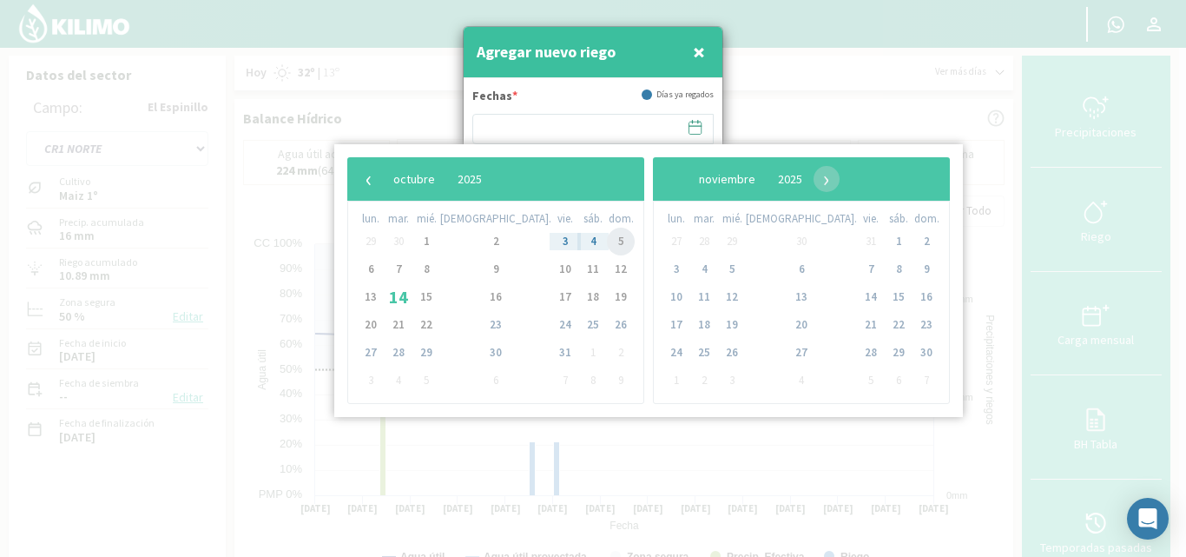
click at [607, 236] on span "5" at bounding box center [621, 241] width 28 height 28
click at [365, 280] on span "6" at bounding box center [371, 269] width 28 height 28
type input "[DATE] - [DATE]"
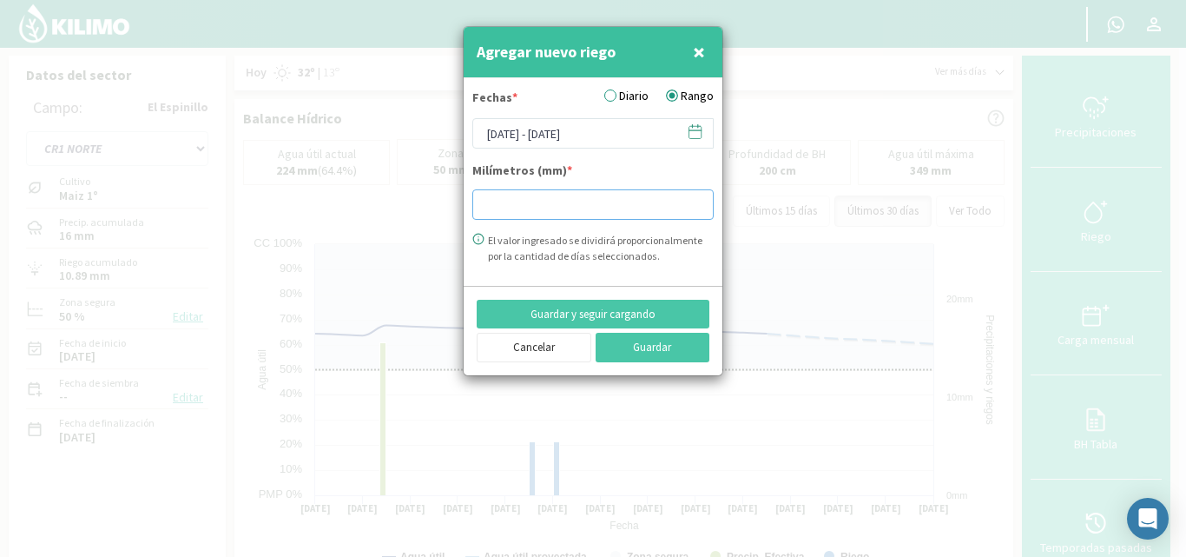
click at [515, 202] on input "number" at bounding box center [592, 204] width 241 height 30
type input "11.07"
click at [644, 339] on button "Guardar" at bounding box center [653, 348] width 115 height 30
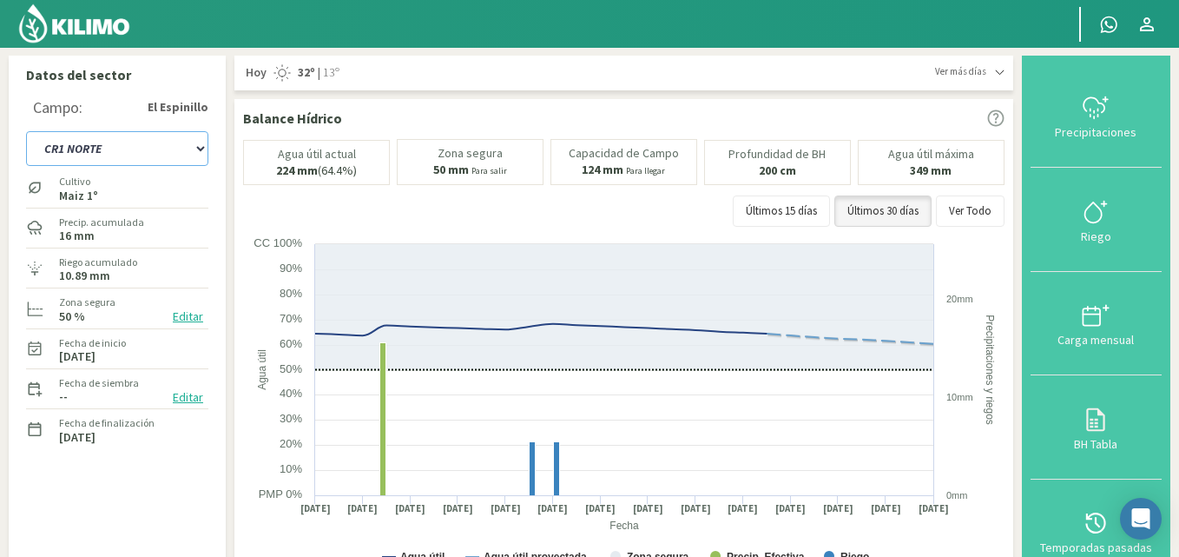
click at [199, 148] on select "C9 OESTE CR18 ESTE CR18 OESTE CR1 NORTE CR1 SUR CR20 ESTE CR24 NORTE CR25 NORTE…" at bounding box center [117, 148] width 182 height 35
click at [26, 131] on select "C9 OESTE CR18 ESTE CR18 OESTE CR1 NORTE CR1 SUR CR20 ESTE CR24 NORTE CR25 NORTE…" at bounding box center [117, 148] width 182 height 35
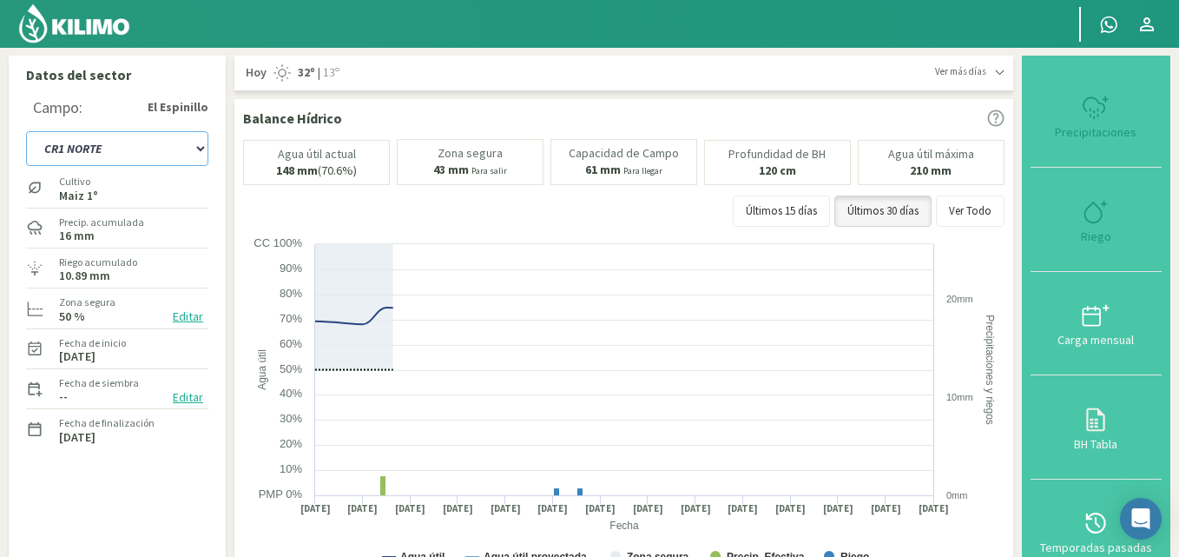
select select "38: Object"
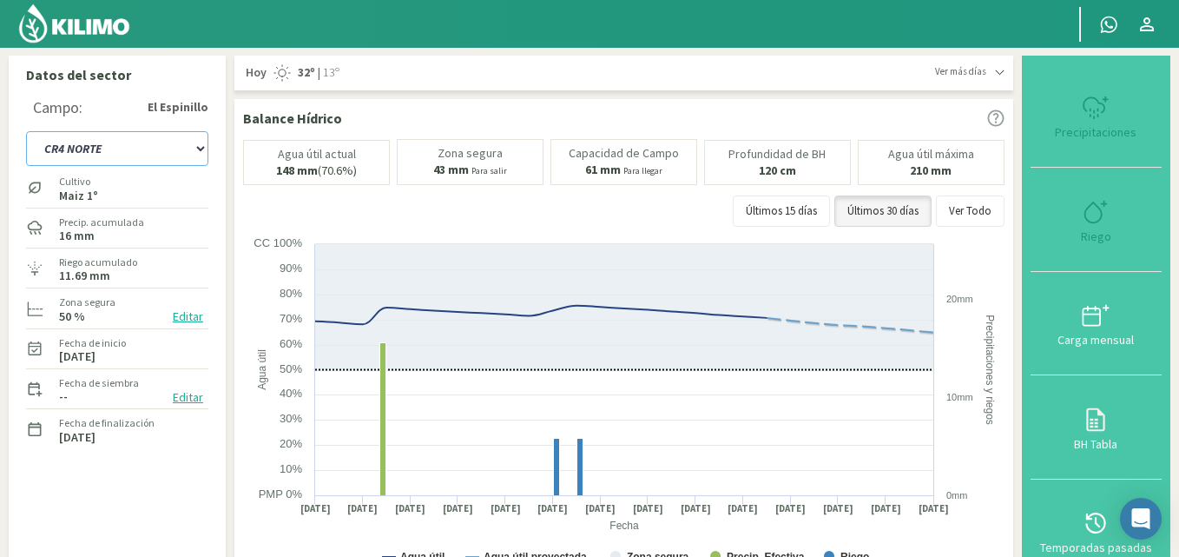
type input "11.69"
click at [1097, 223] on icon at bounding box center [1096, 212] width 28 height 28
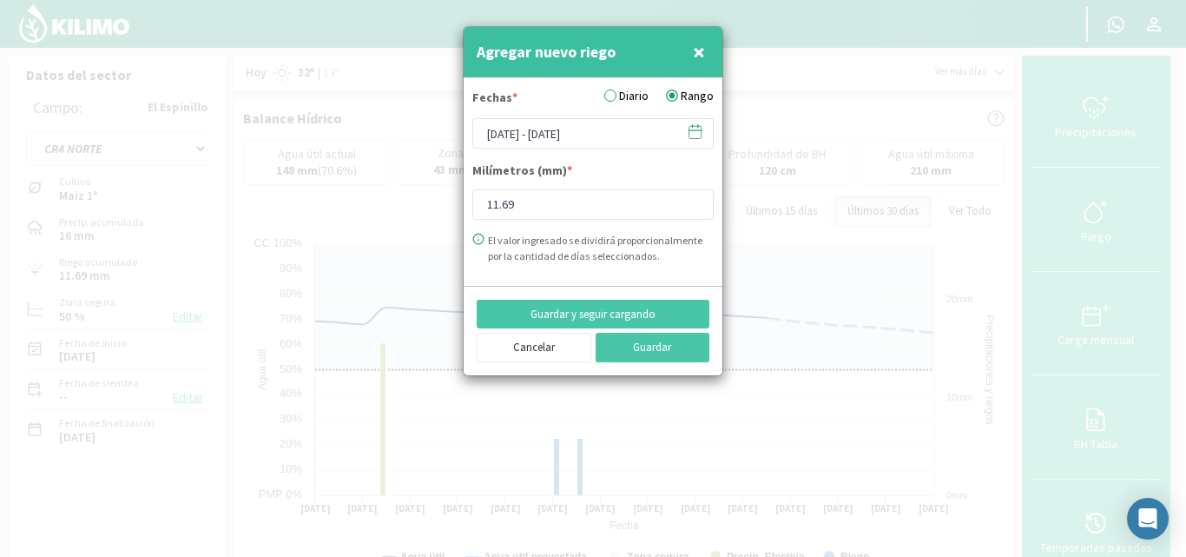
click at [689, 127] on icon at bounding box center [695, 131] width 16 height 16
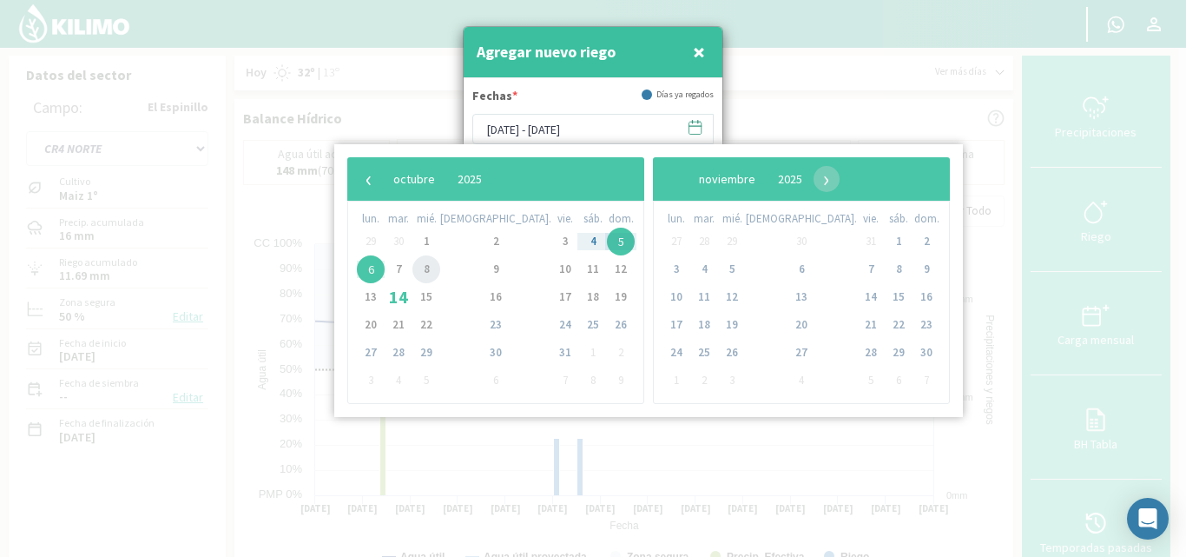
click at [436, 269] on span "8" at bounding box center [426, 269] width 28 height 28
click at [482, 276] on span "9" at bounding box center [496, 269] width 28 height 28
type input "[DATE] - [DATE]"
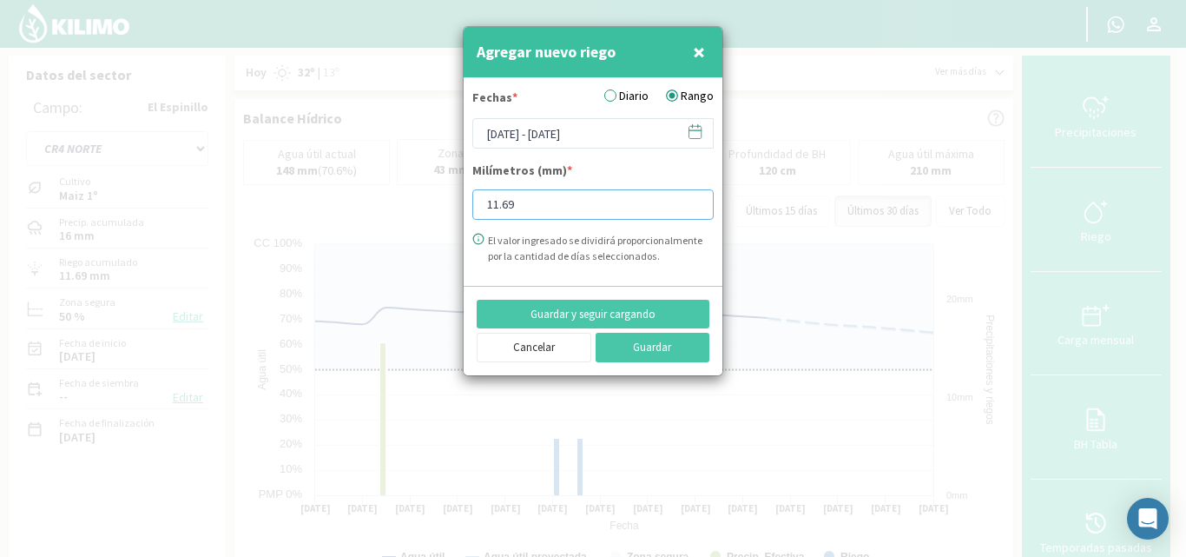
click at [525, 208] on input "11.69" at bounding box center [592, 204] width 241 height 30
type input "1"
type input "11.61"
click at [637, 349] on button "Guardar" at bounding box center [653, 348] width 115 height 30
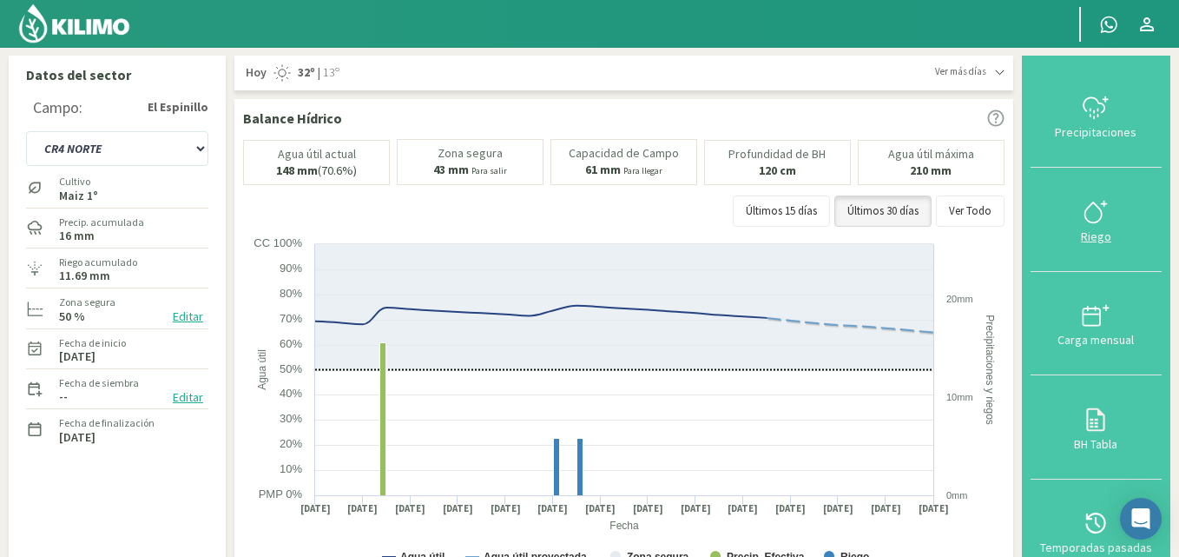
click at [1099, 231] on div "Riego" at bounding box center [1096, 236] width 121 height 12
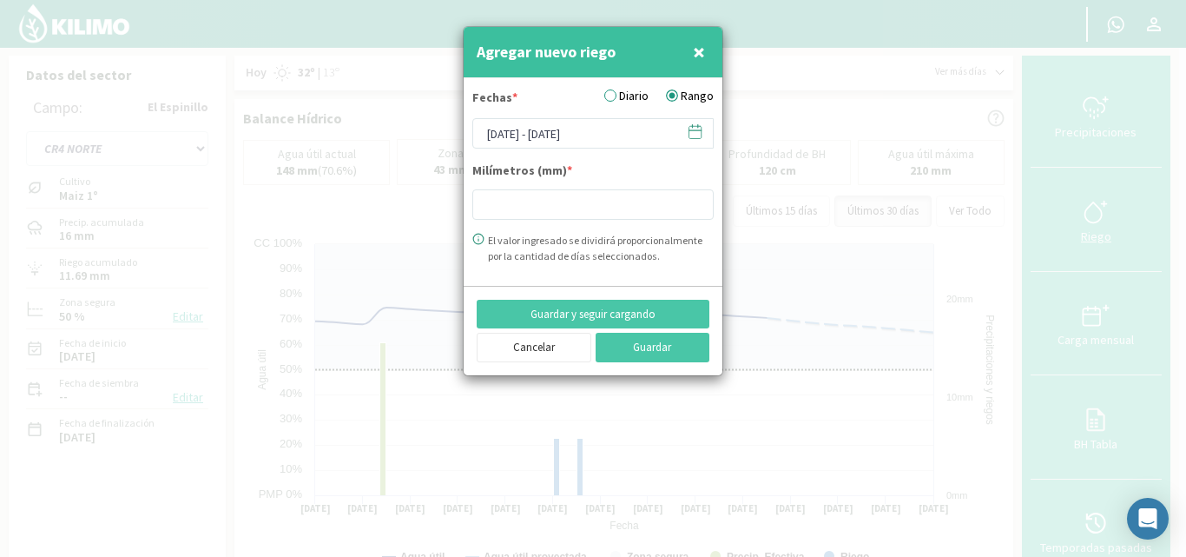
type input "11.61"
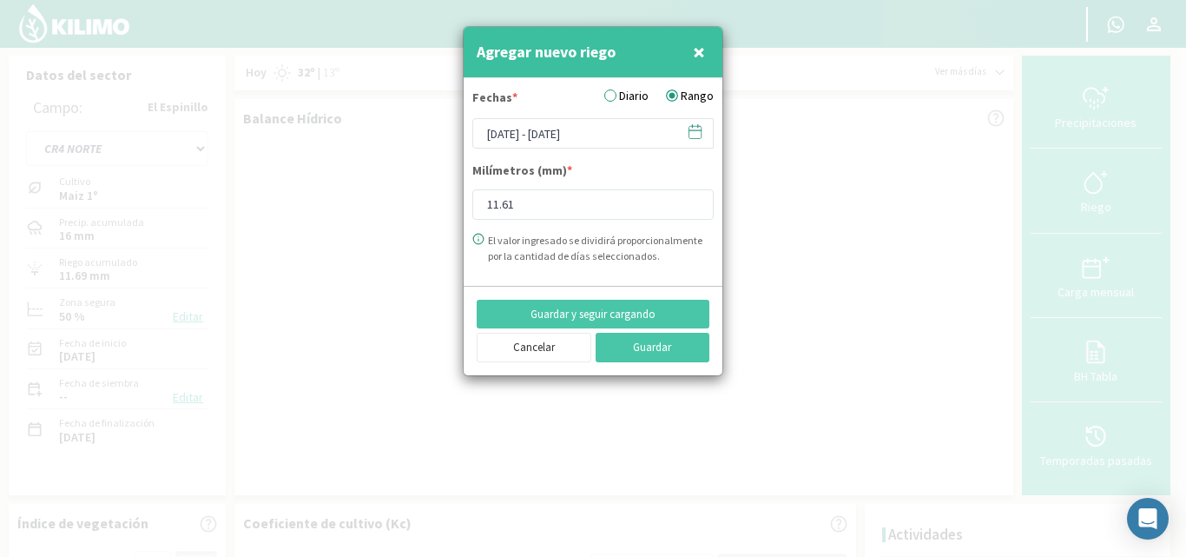
click at [699, 126] on icon at bounding box center [695, 132] width 12 height 12
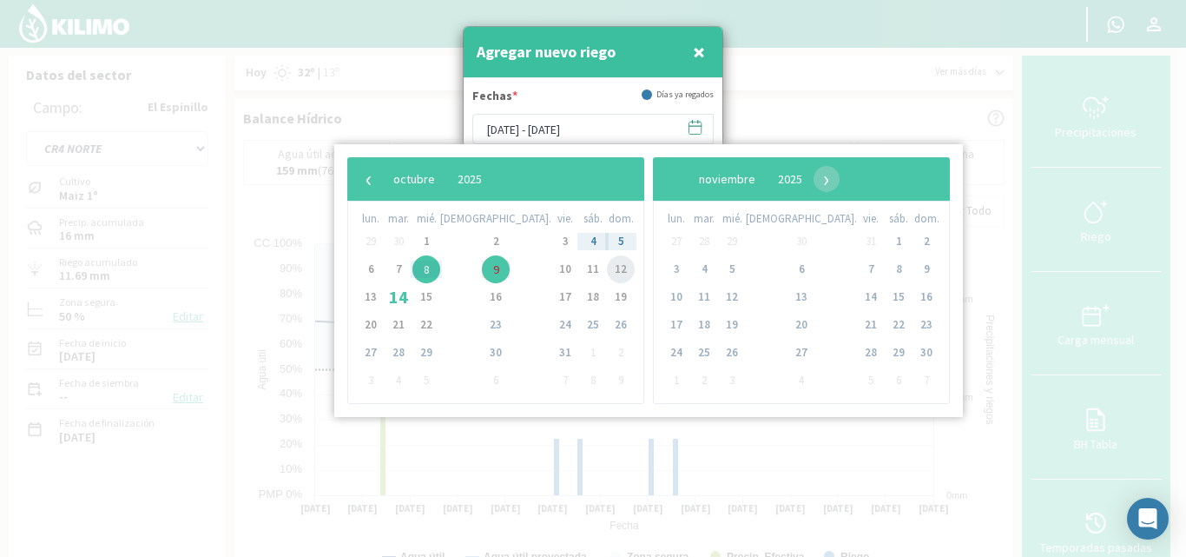
click at [607, 271] on span "12" at bounding box center [621, 269] width 28 height 28
click at [366, 293] on span "13" at bounding box center [371, 297] width 28 height 28
type input "[DATE] - [DATE]"
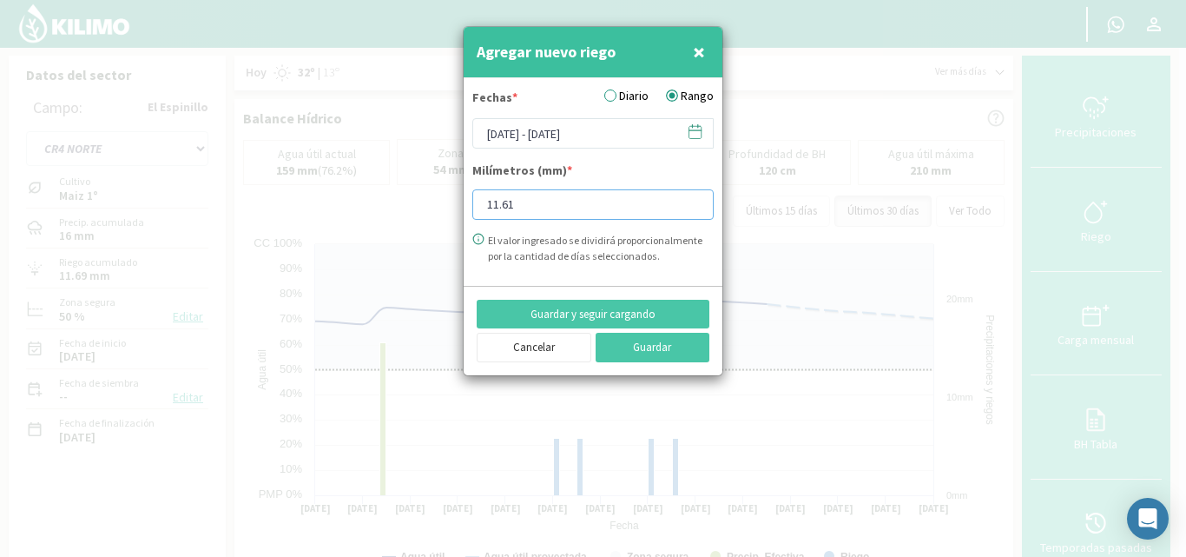
click at [540, 205] on input "11.61" at bounding box center [592, 204] width 241 height 30
type input "1"
type input "11.65"
click at [640, 345] on button "Guardar" at bounding box center [653, 348] width 115 height 30
